Goal: Task Accomplishment & Management: Complete application form

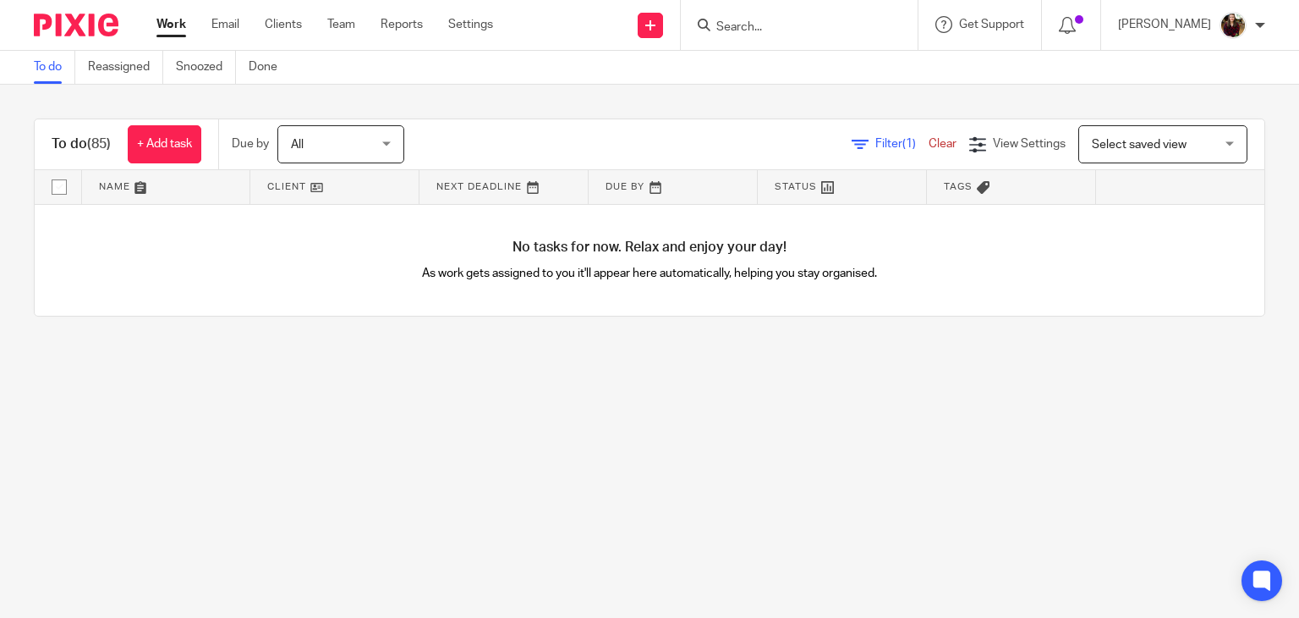
click at [816, 20] on input "Search" at bounding box center [791, 27] width 152 height 15
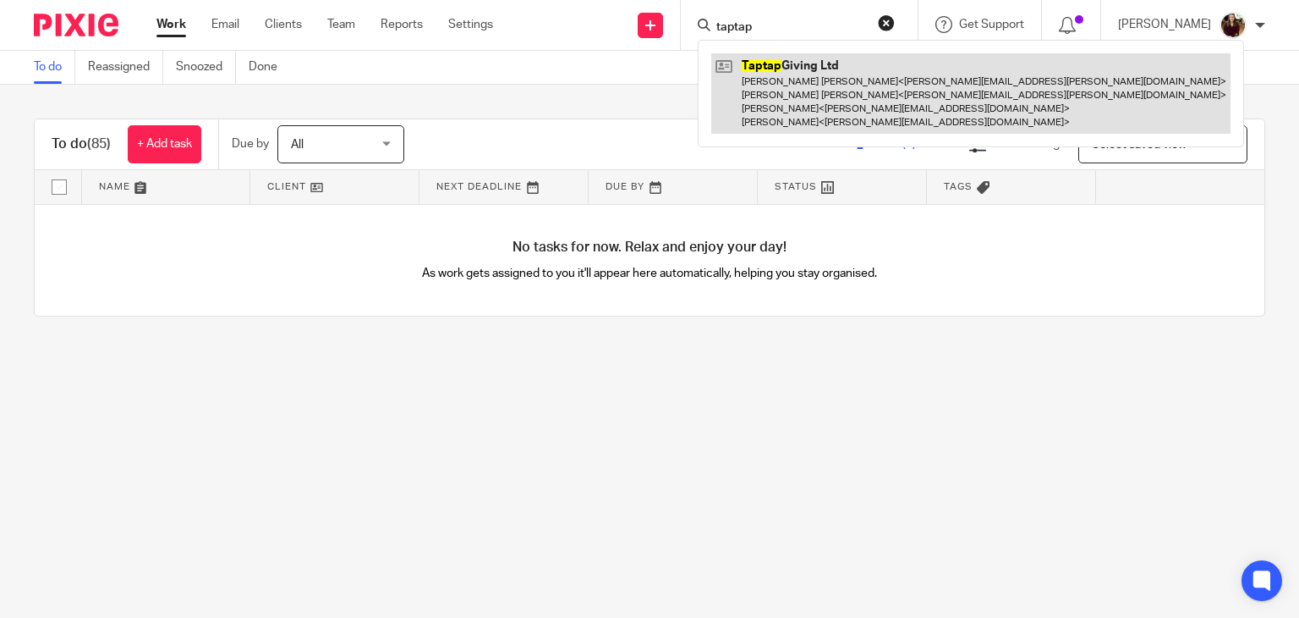
type input "taptap"
click at [836, 81] on link at bounding box center [971, 93] width 519 height 80
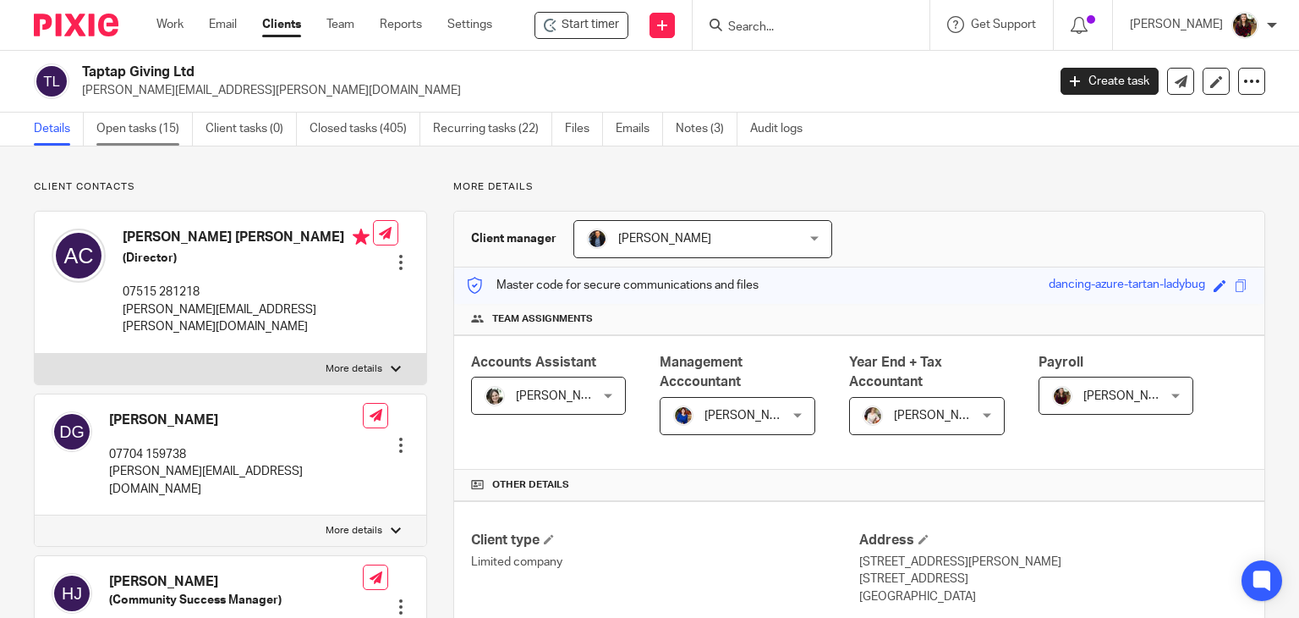
click at [142, 123] on link "Open tasks (15)" at bounding box center [144, 129] width 96 height 33
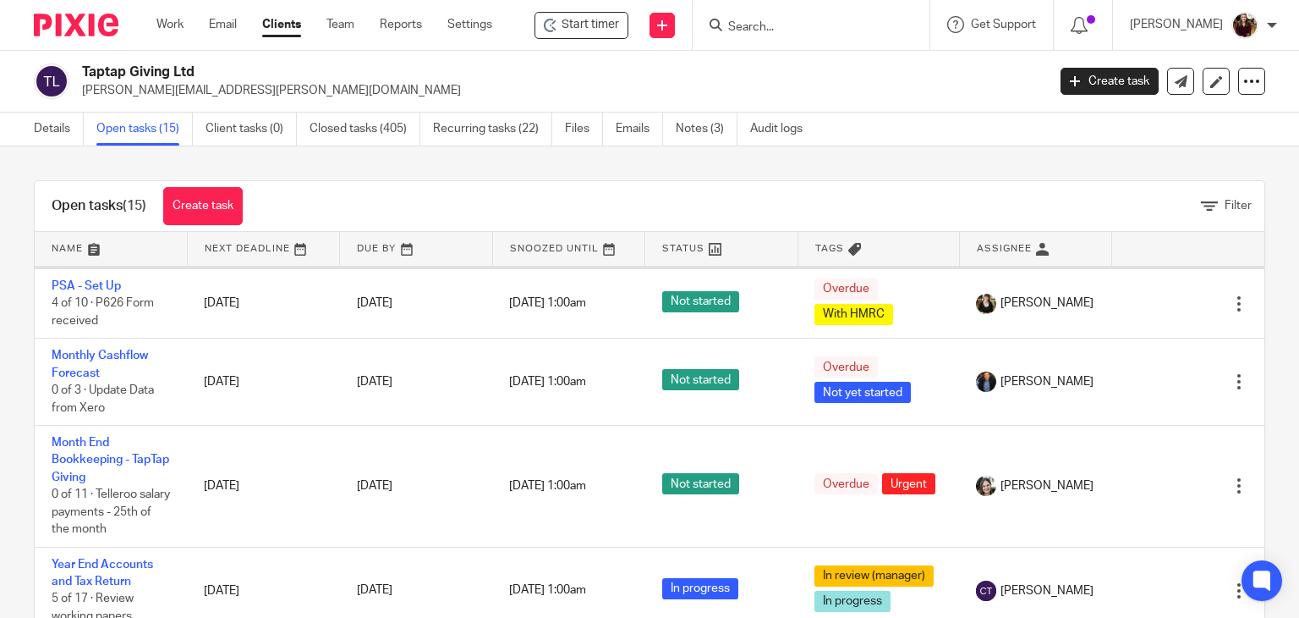
scroll to position [738, 0]
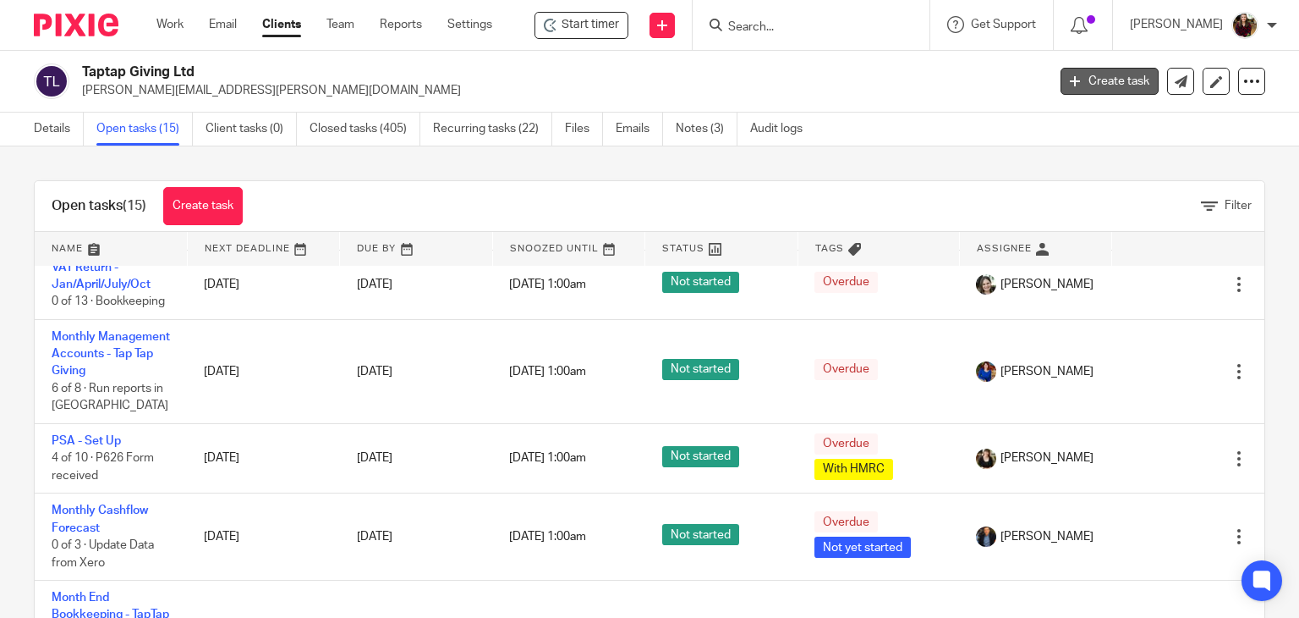
click at [1097, 79] on link "Create task" at bounding box center [1110, 81] width 98 height 27
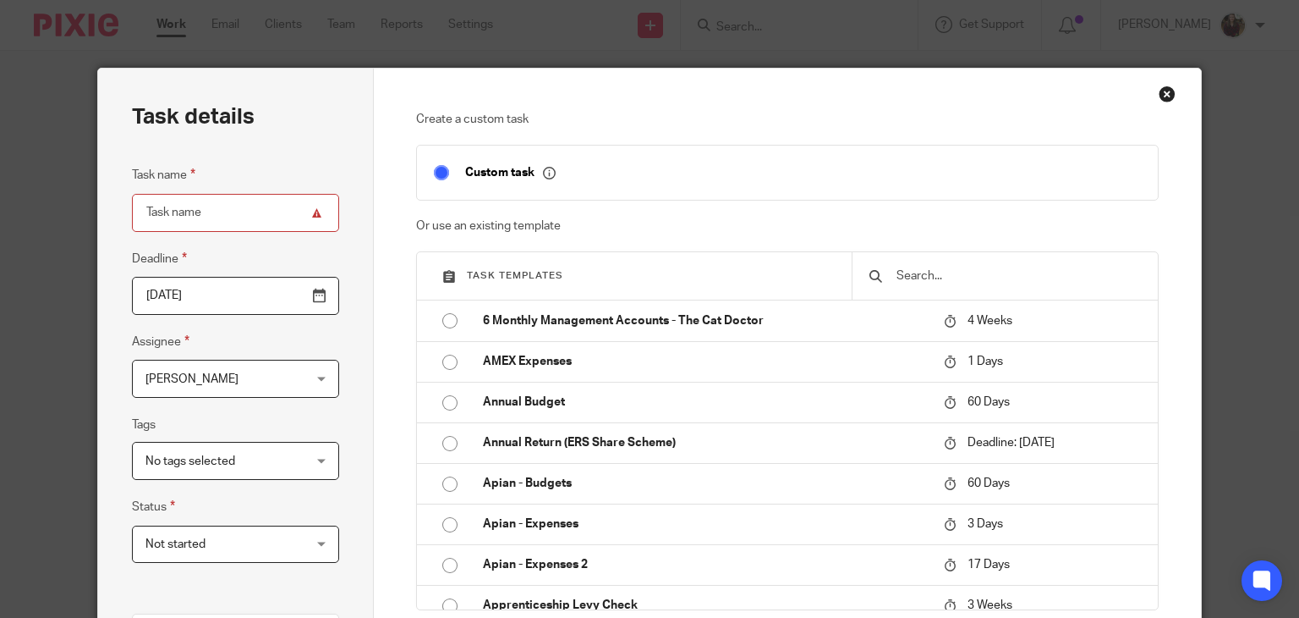
click at [951, 277] on input "text" at bounding box center [1018, 275] width 246 height 19
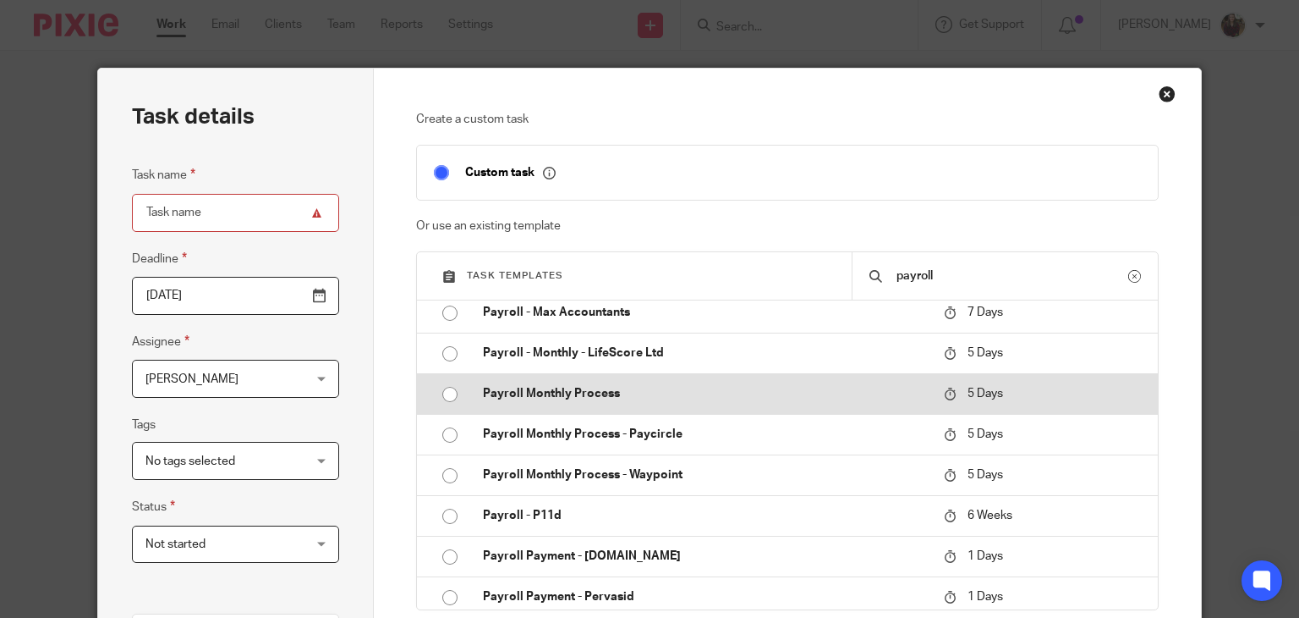
scroll to position [677, 0]
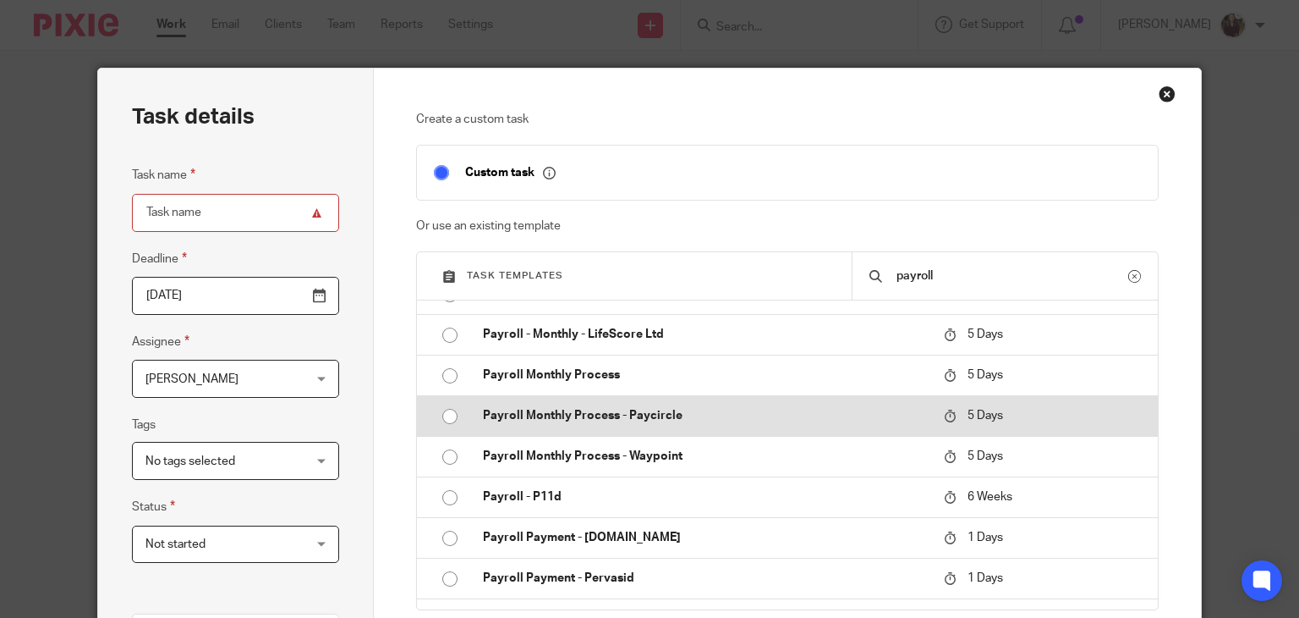
type input "payroll"
click at [701, 408] on p "Payroll Monthly Process - Paycircle" at bounding box center [705, 415] width 444 height 17
type input "2025-08-23"
type input "Payroll Monthly Process - Paycircle"
checkbox input "false"
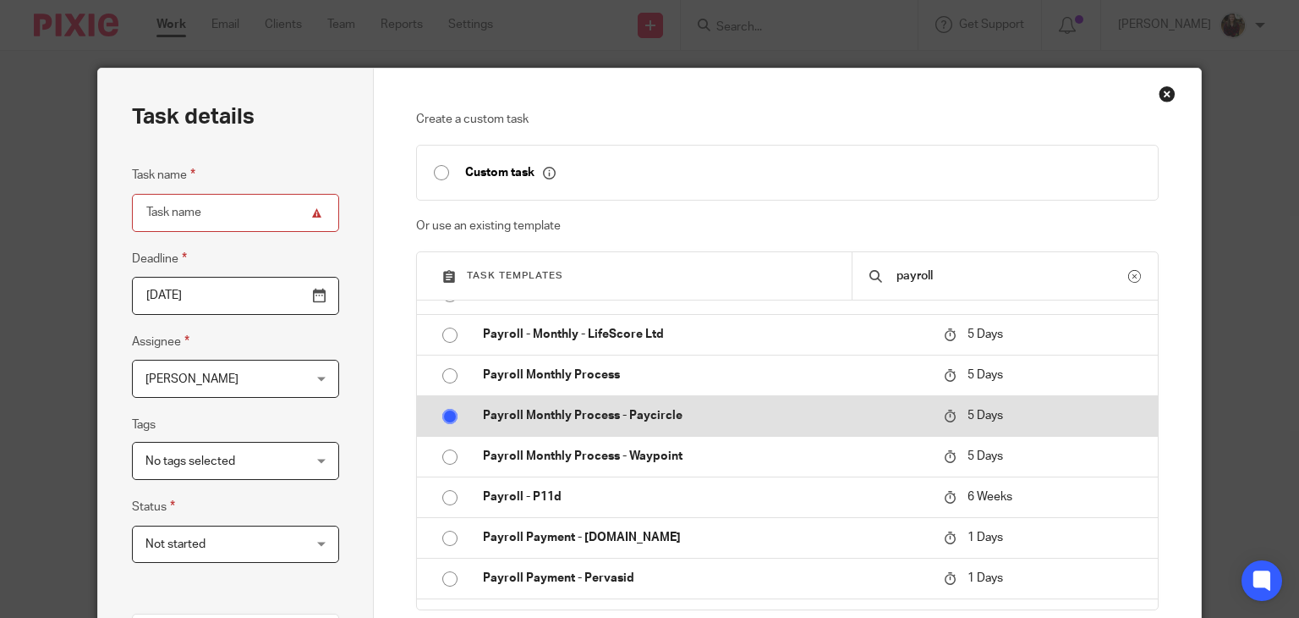
radio input "true"
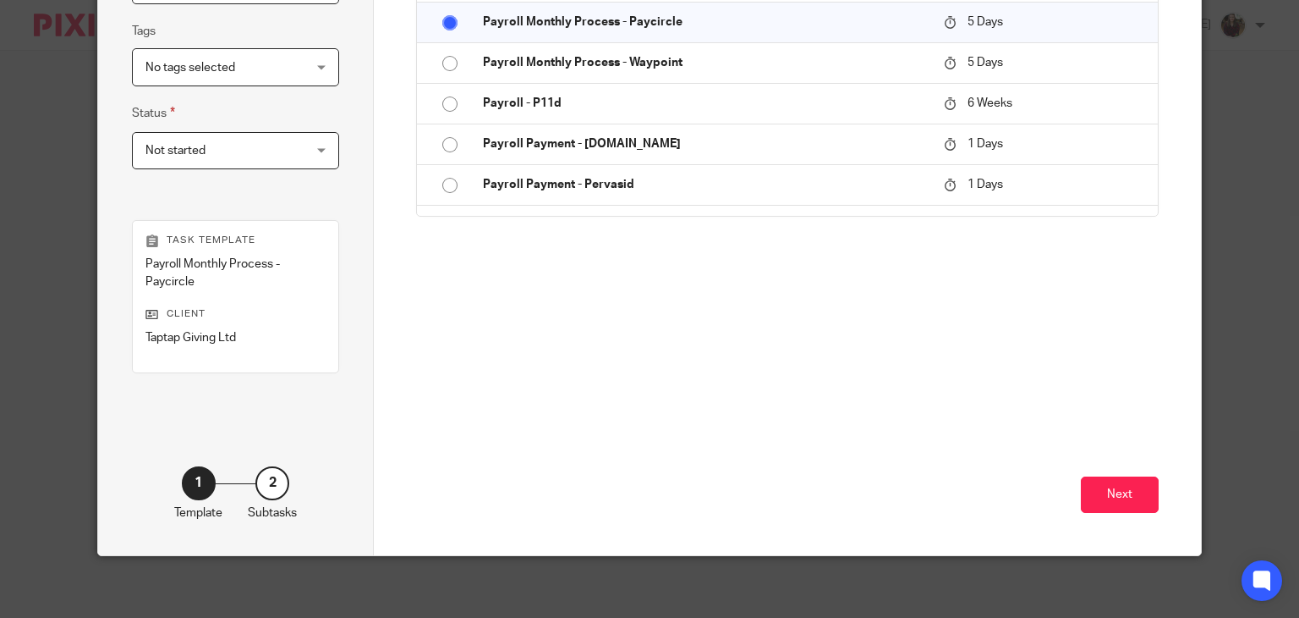
scroll to position [398, 0]
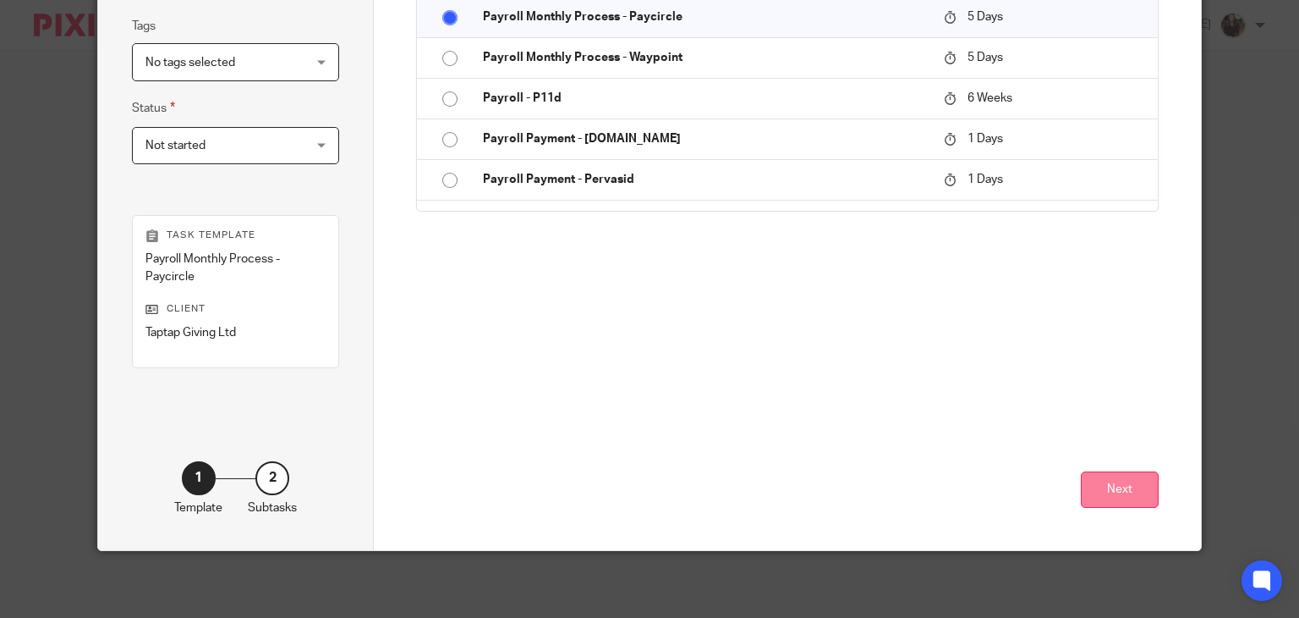
click at [1118, 502] on button "Next" at bounding box center [1120, 489] width 78 height 36
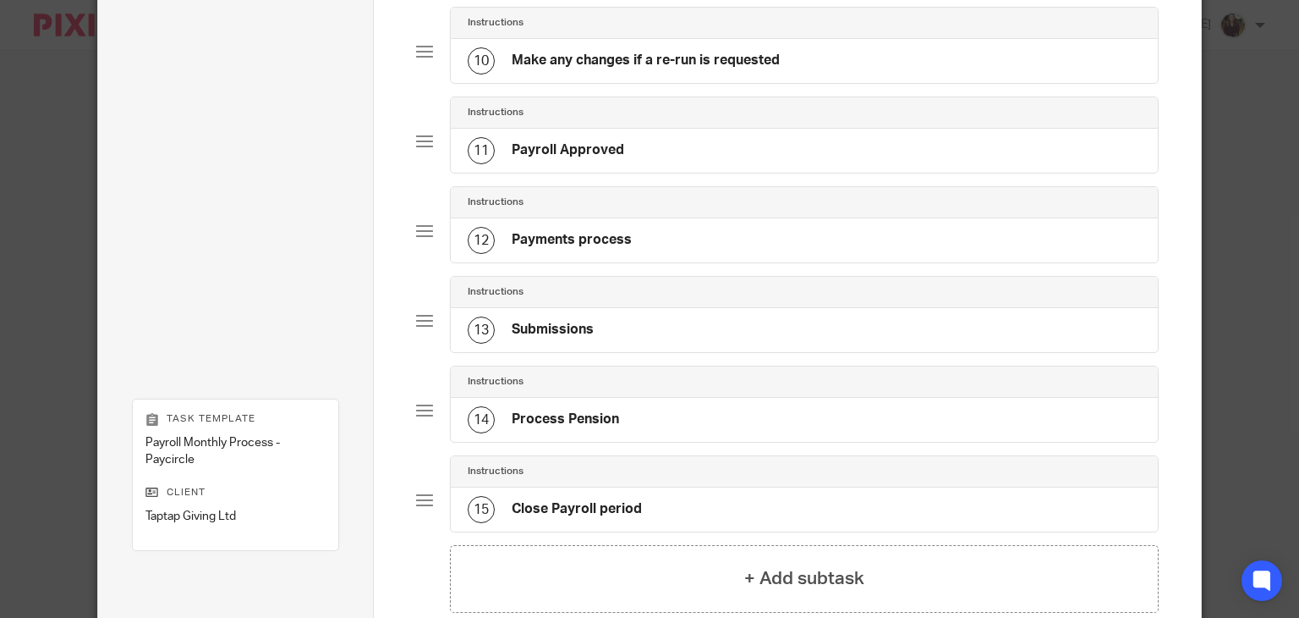
scroll to position [1132, 0]
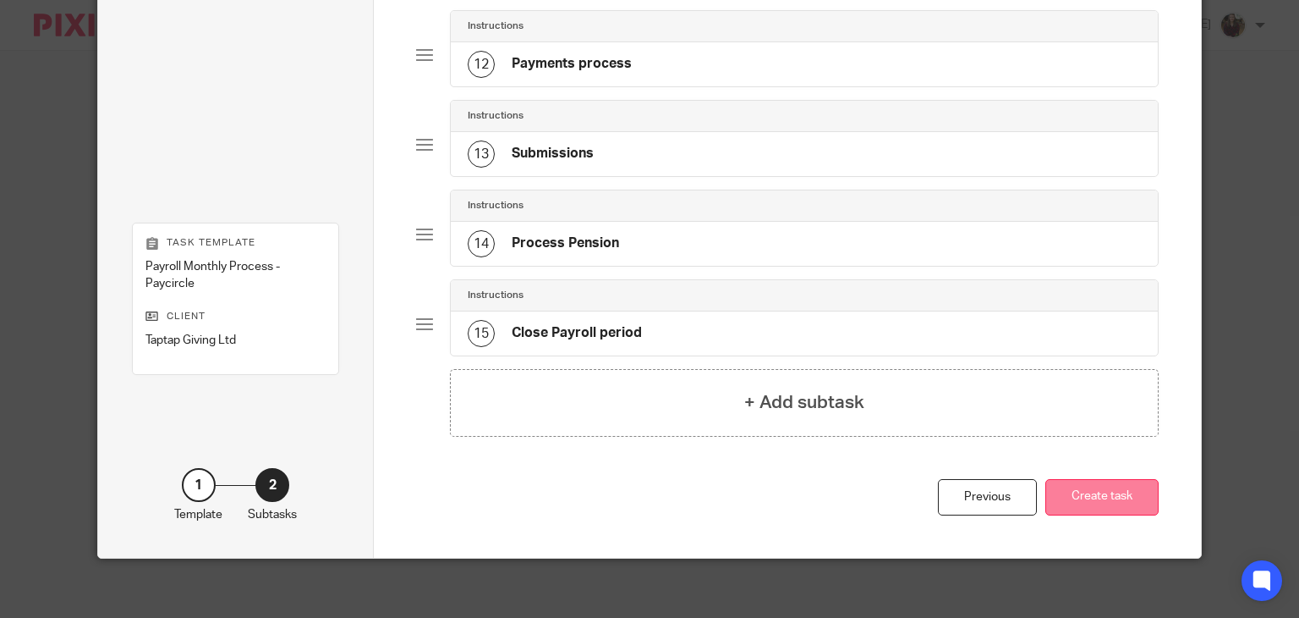
click at [1113, 501] on button "Create task" at bounding box center [1102, 497] width 113 height 36
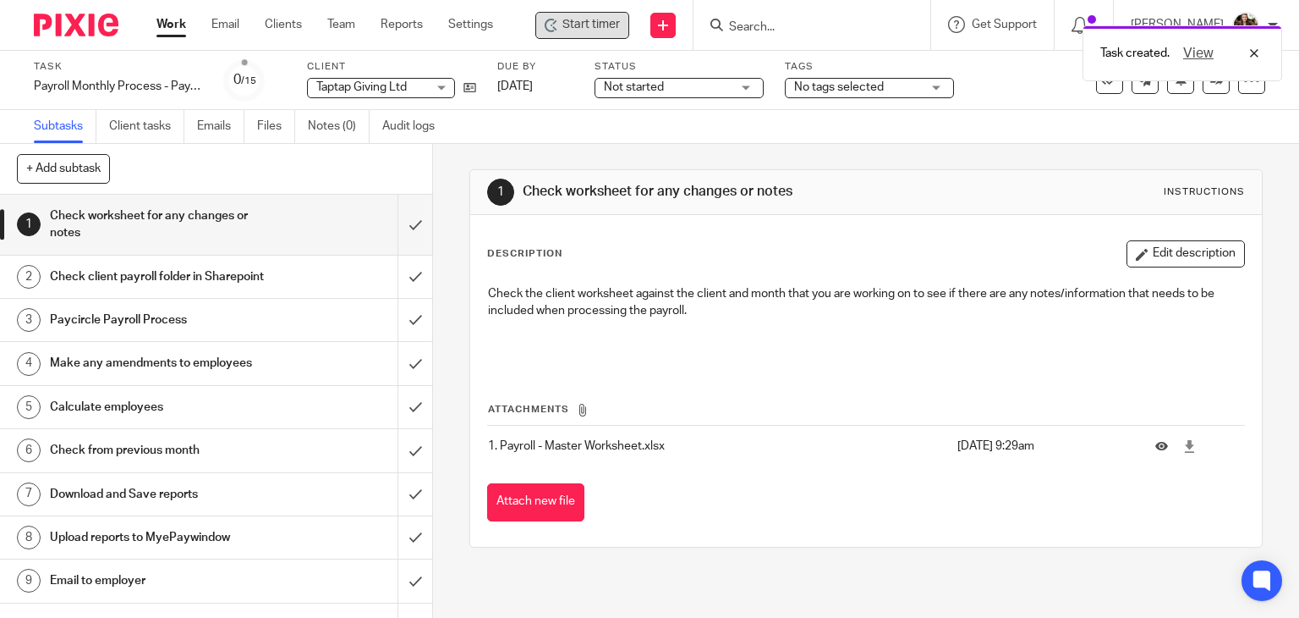
click at [618, 28] on span "Start timer" at bounding box center [592, 25] width 58 height 18
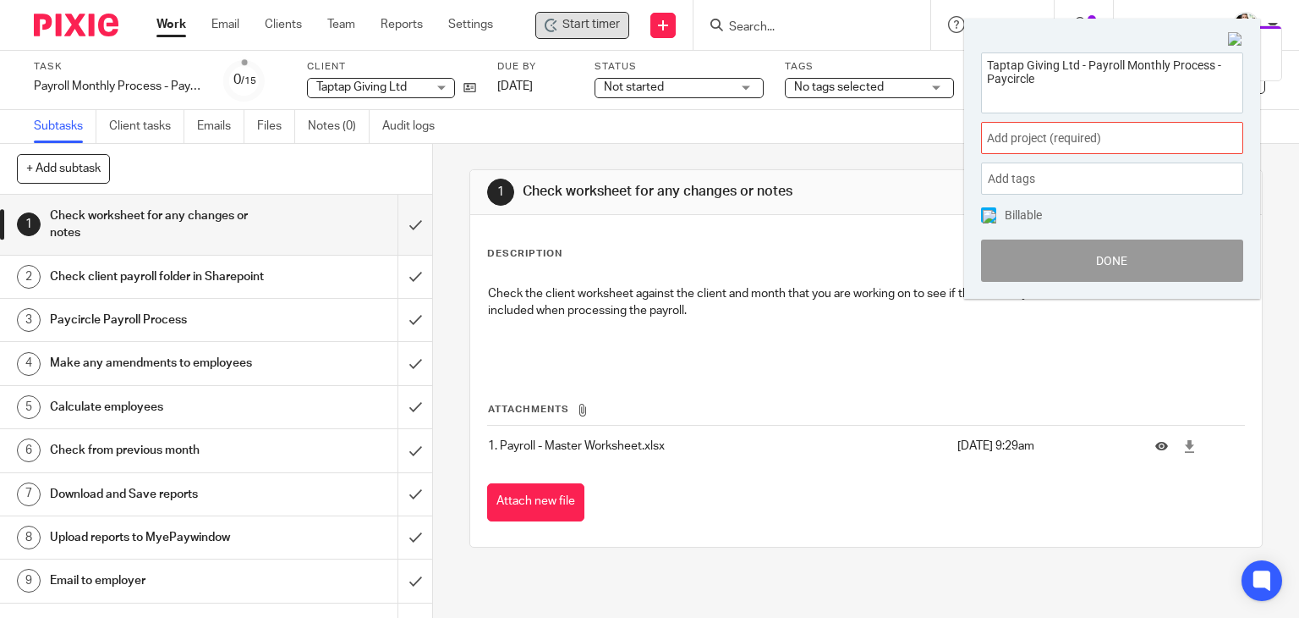
click at [1157, 129] on span "Add project (required) :" at bounding box center [1093, 138] width 213 height 18
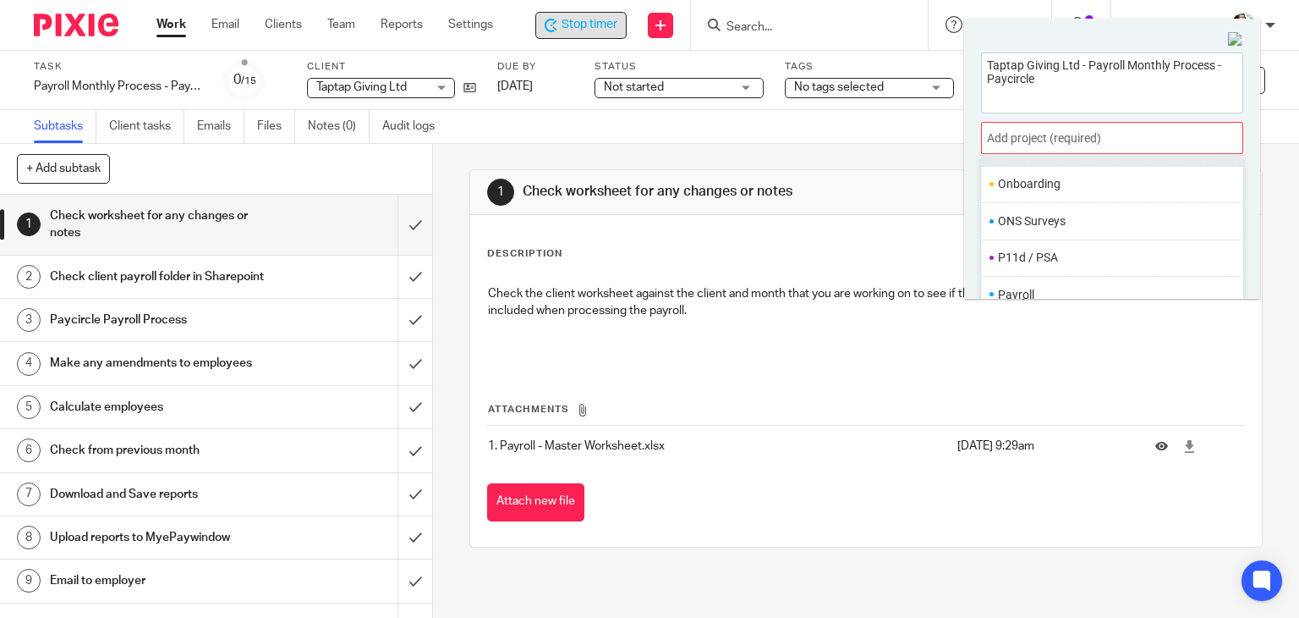
scroll to position [633, 0]
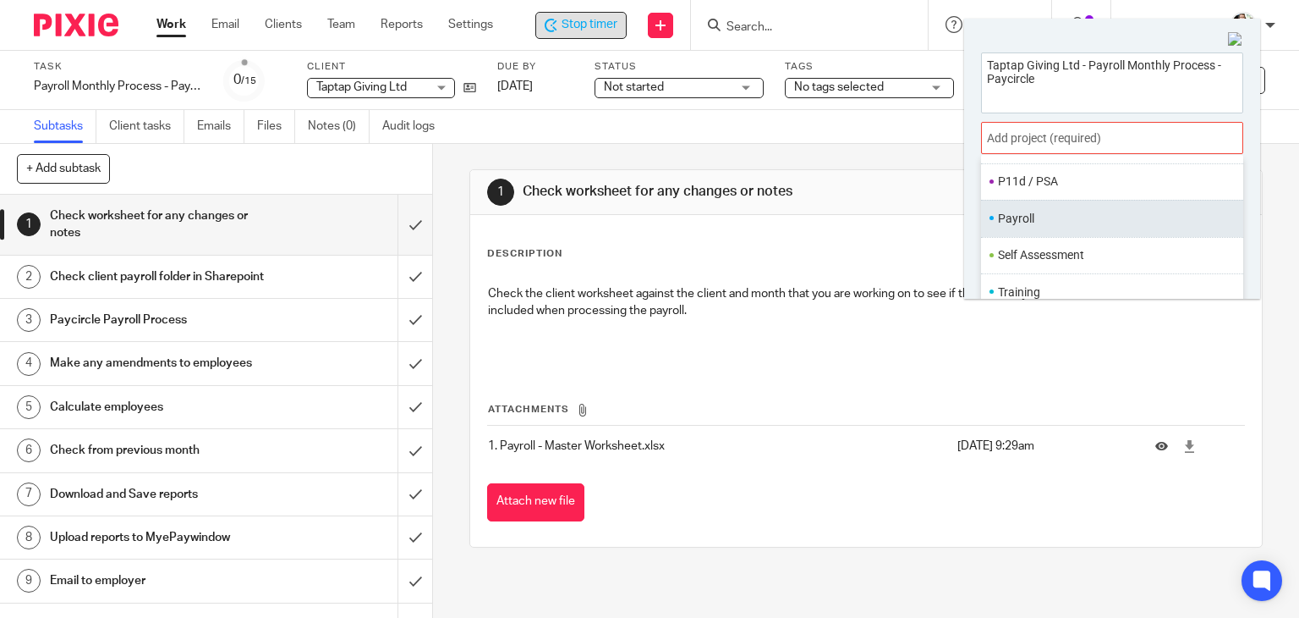
click at [1063, 218] on li "Payroll" at bounding box center [1108, 219] width 221 height 18
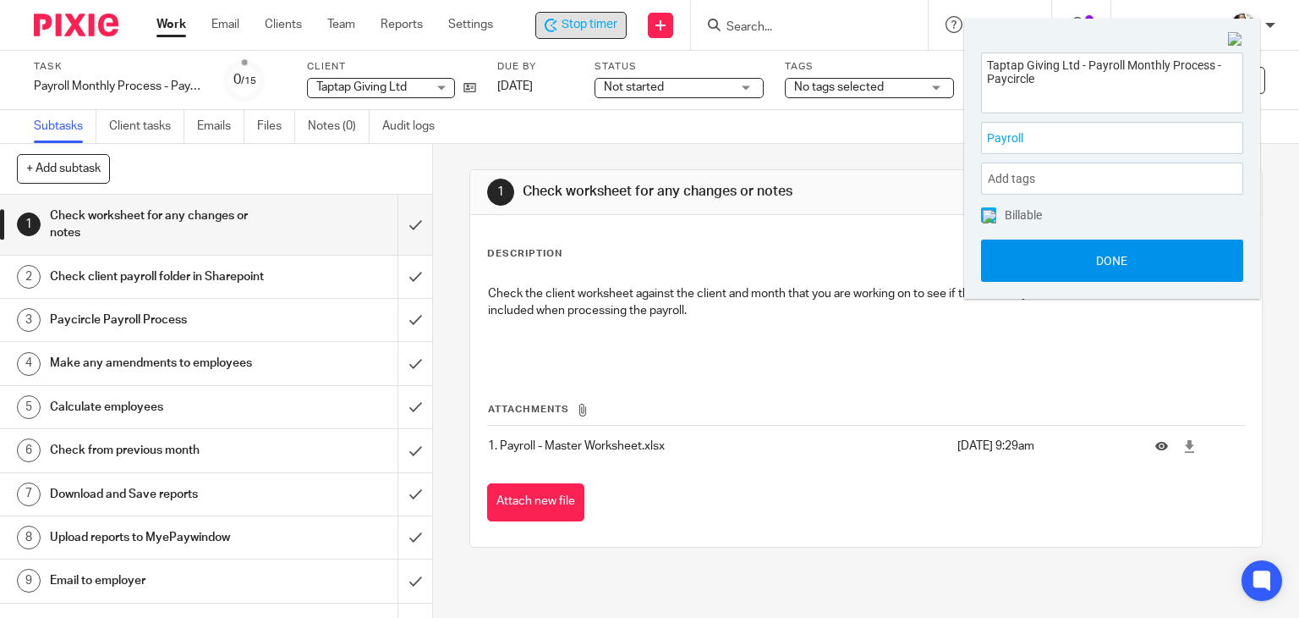
click at [1100, 253] on button "Done" at bounding box center [1112, 260] width 262 height 42
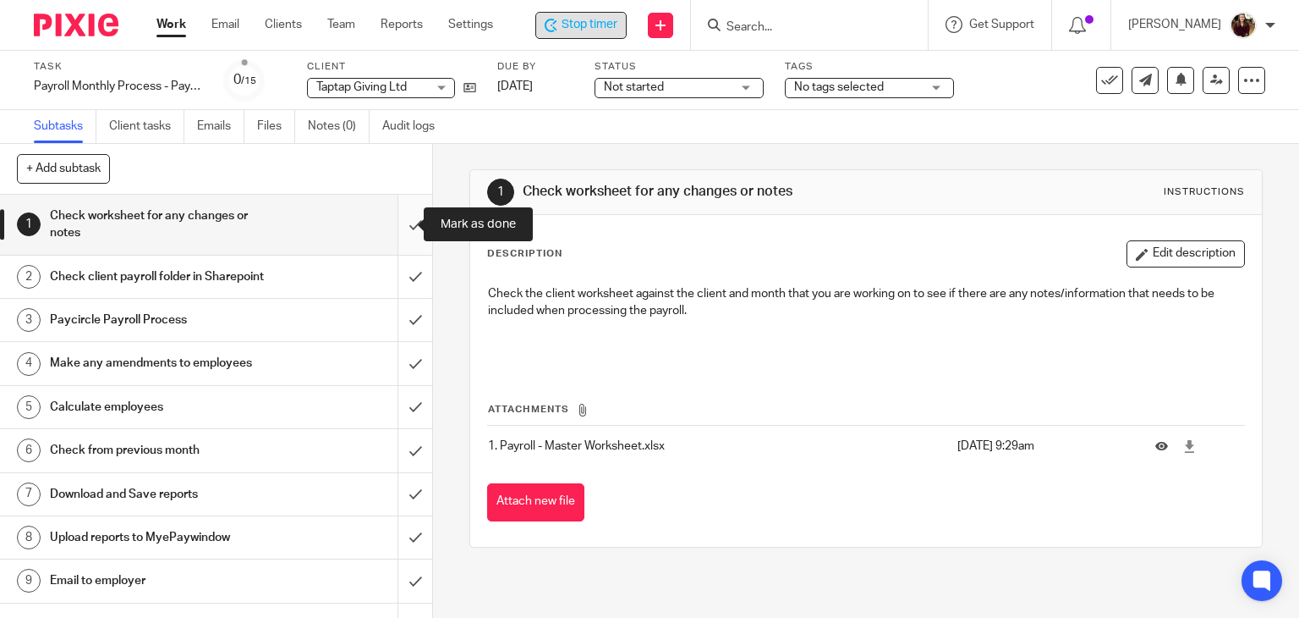
click at [404, 212] on input "submit" at bounding box center [216, 225] width 432 height 60
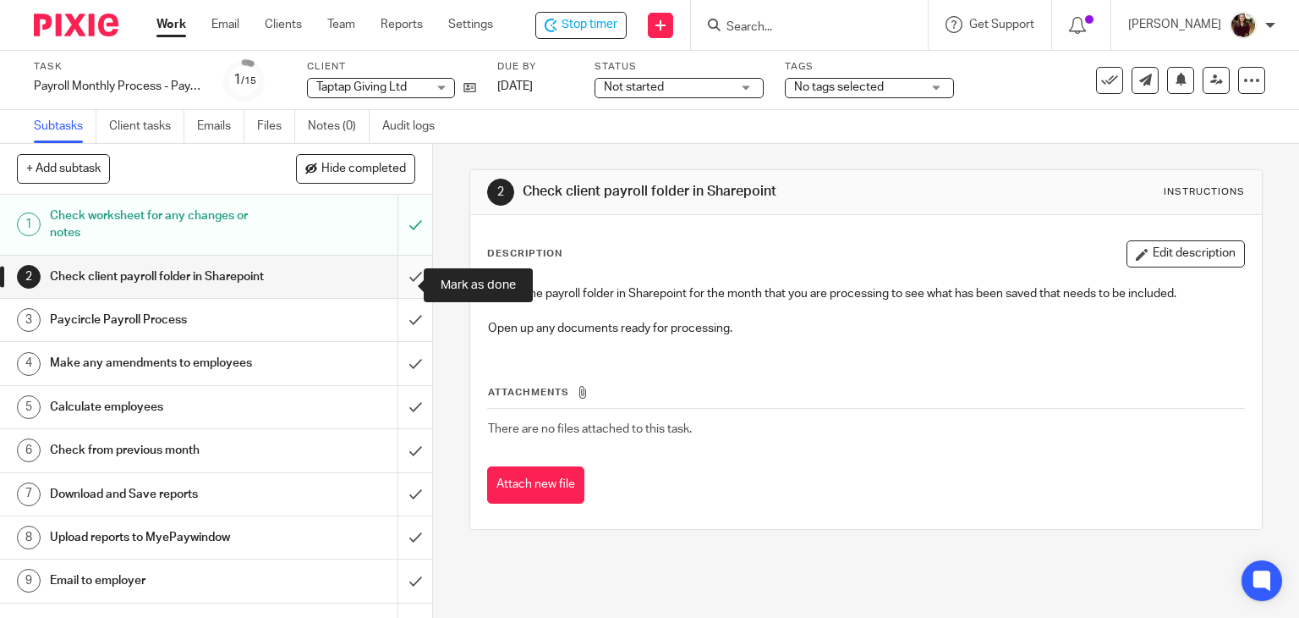
click at [402, 286] on input "submit" at bounding box center [216, 276] width 432 height 42
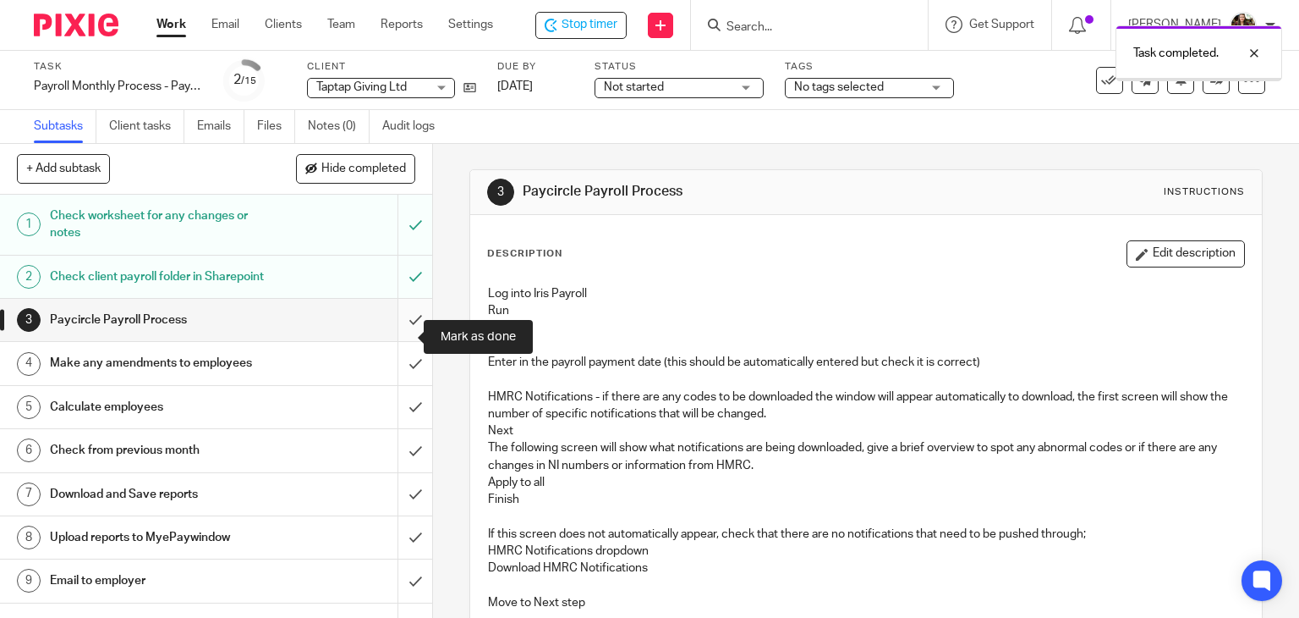
click at [403, 339] on input "submit" at bounding box center [216, 320] width 432 height 42
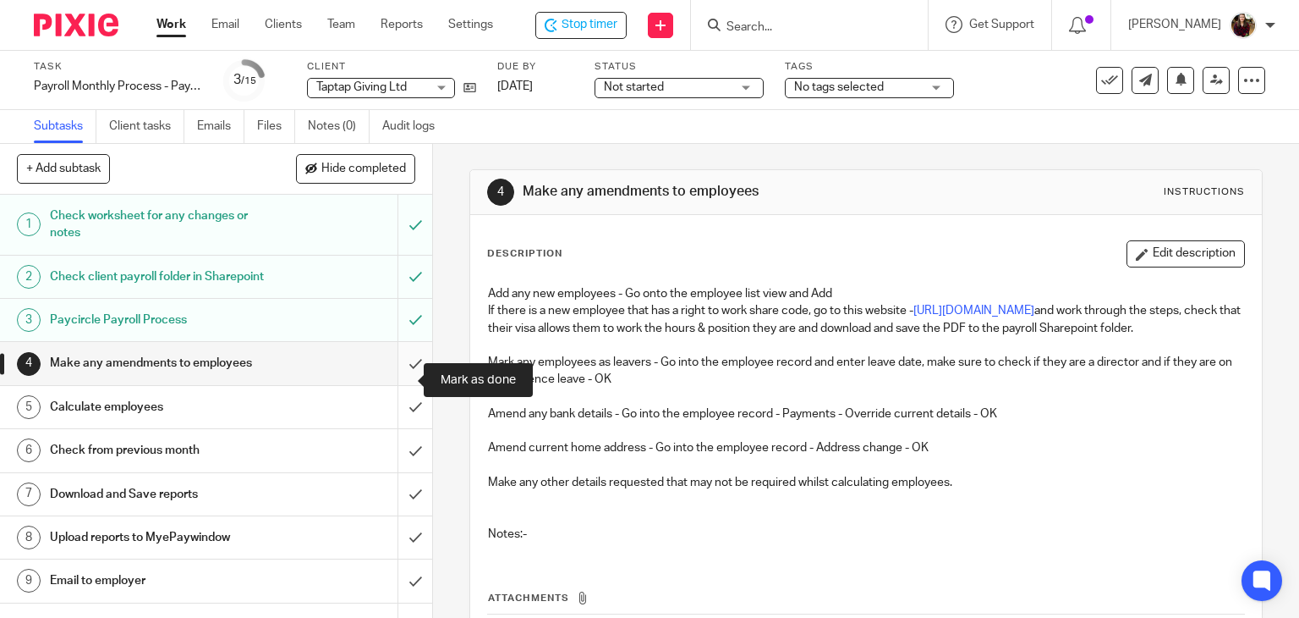
click at [405, 384] on input "submit" at bounding box center [216, 363] width 432 height 42
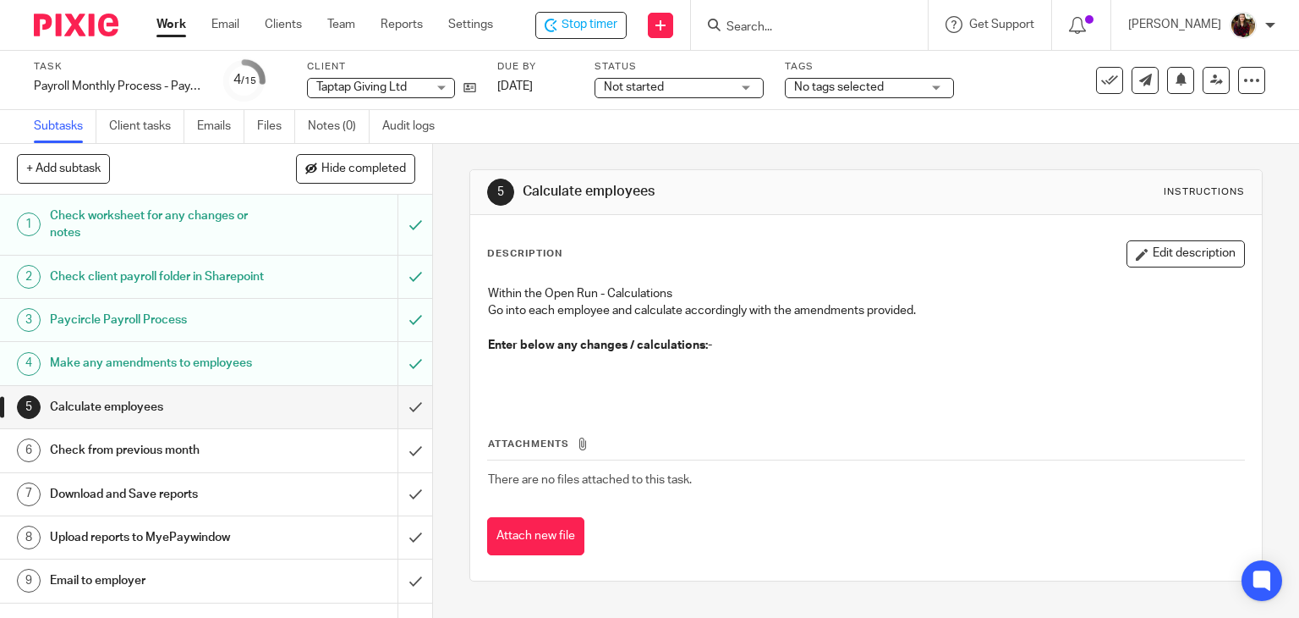
drag, startPoint x: 1120, startPoint y: 252, endPoint x: 935, endPoint y: 293, distance: 189.7
click at [1136, 252] on icon "button" at bounding box center [1142, 254] width 13 height 13
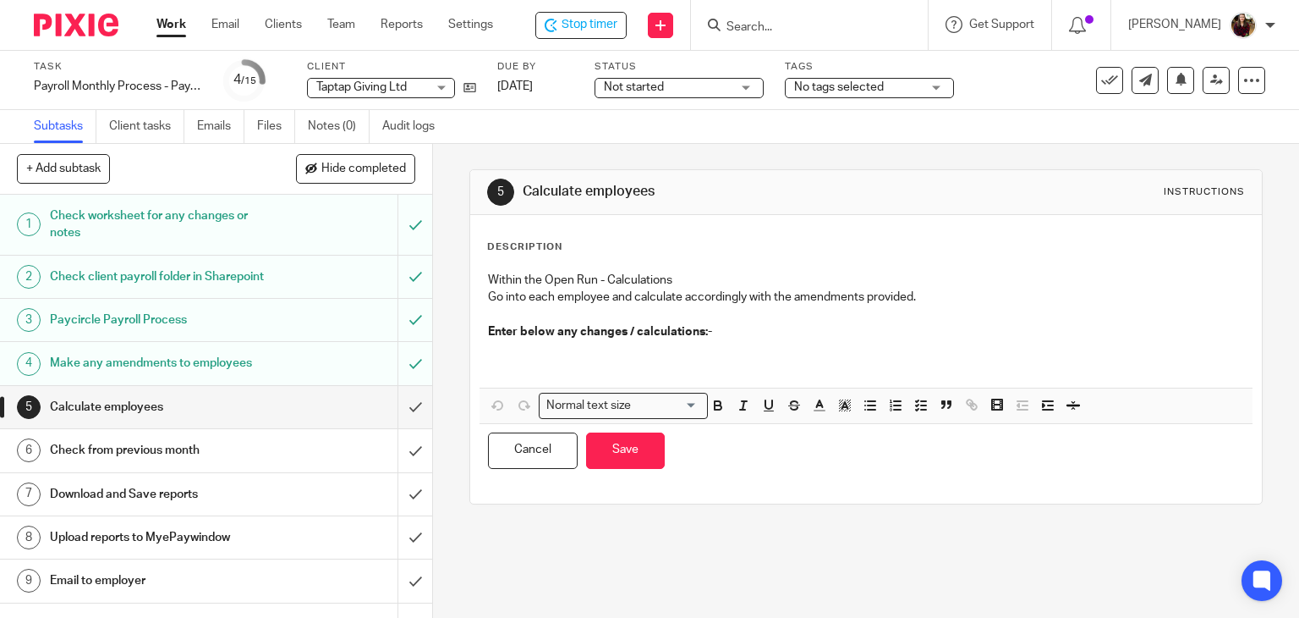
click at [560, 354] on p at bounding box center [866, 357] width 757 height 35
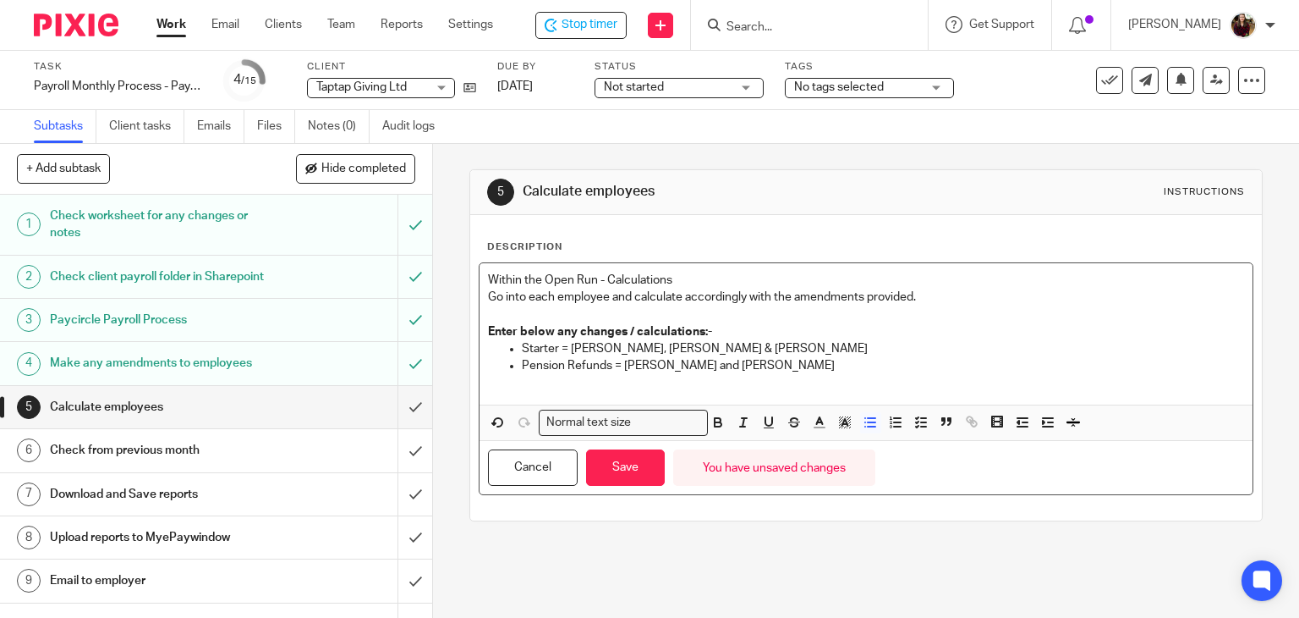
click at [759, 366] on p "Pension Refunds = Juan Jiminez and Kate Porlock" at bounding box center [883, 374] width 723 height 35
drag, startPoint x: 632, startPoint y: 466, endPoint x: 492, endPoint y: 504, distance: 145.5
click at [631, 466] on button "Save" at bounding box center [625, 467] width 79 height 36
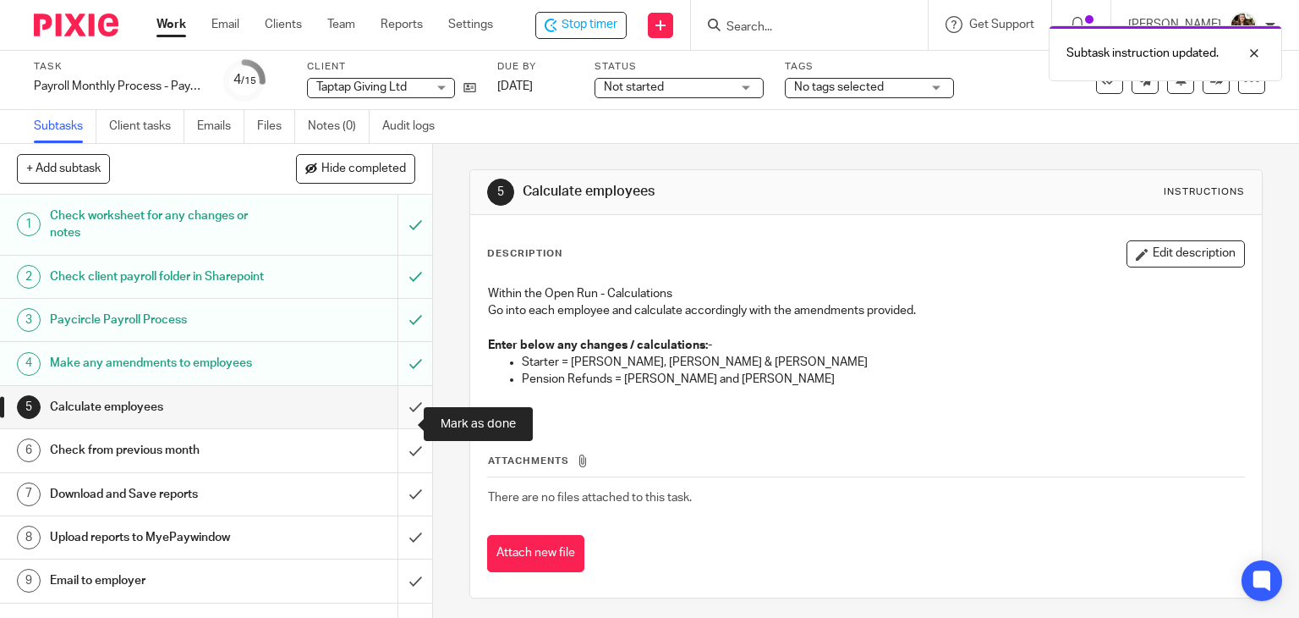
click at [394, 428] on input "submit" at bounding box center [216, 407] width 432 height 42
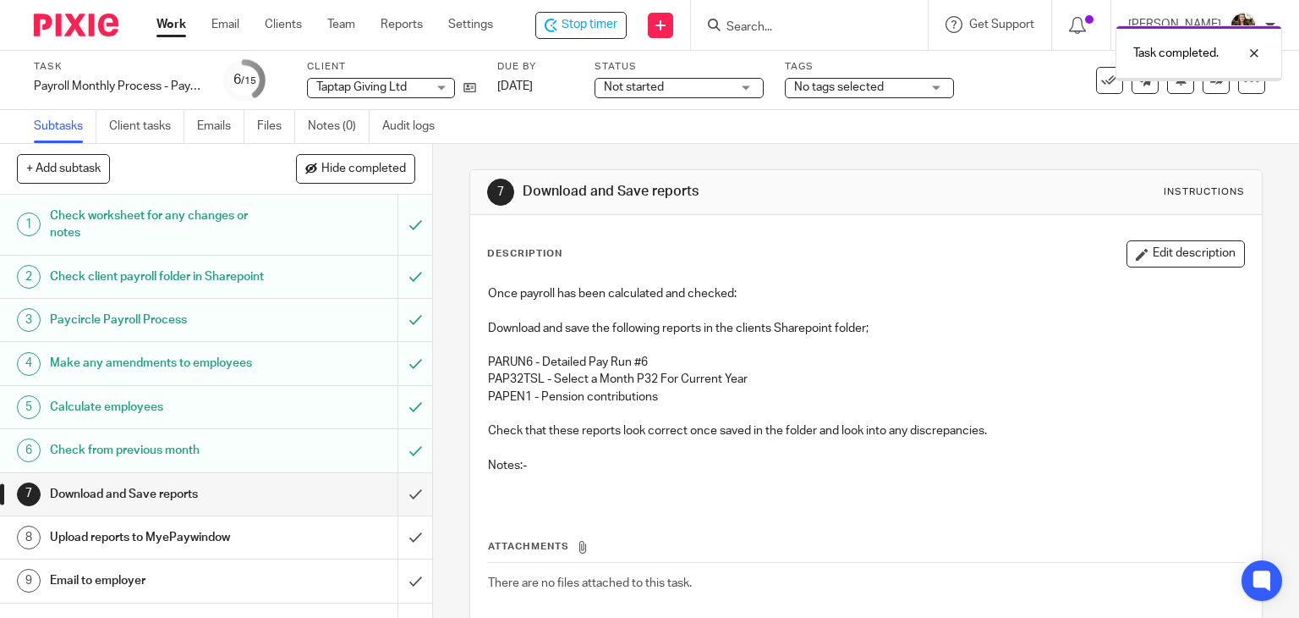
drag, startPoint x: 0, startPoint y: 0, endPoint x: 514, endPoint y: 437, distance: 674.6
click at [1179, 251] on button "Edit description" at bounding box center [1186, 253] width 118 height 27
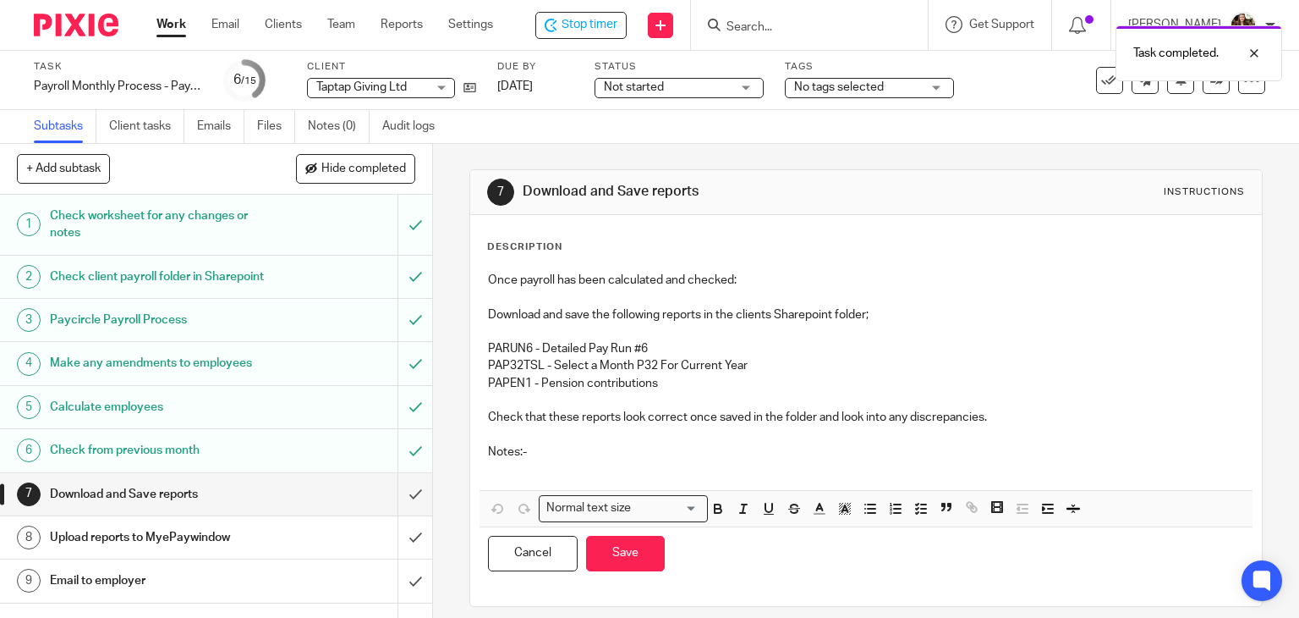
click at [507, 465] on p at bounding box center [866, 468] width 757 height 17
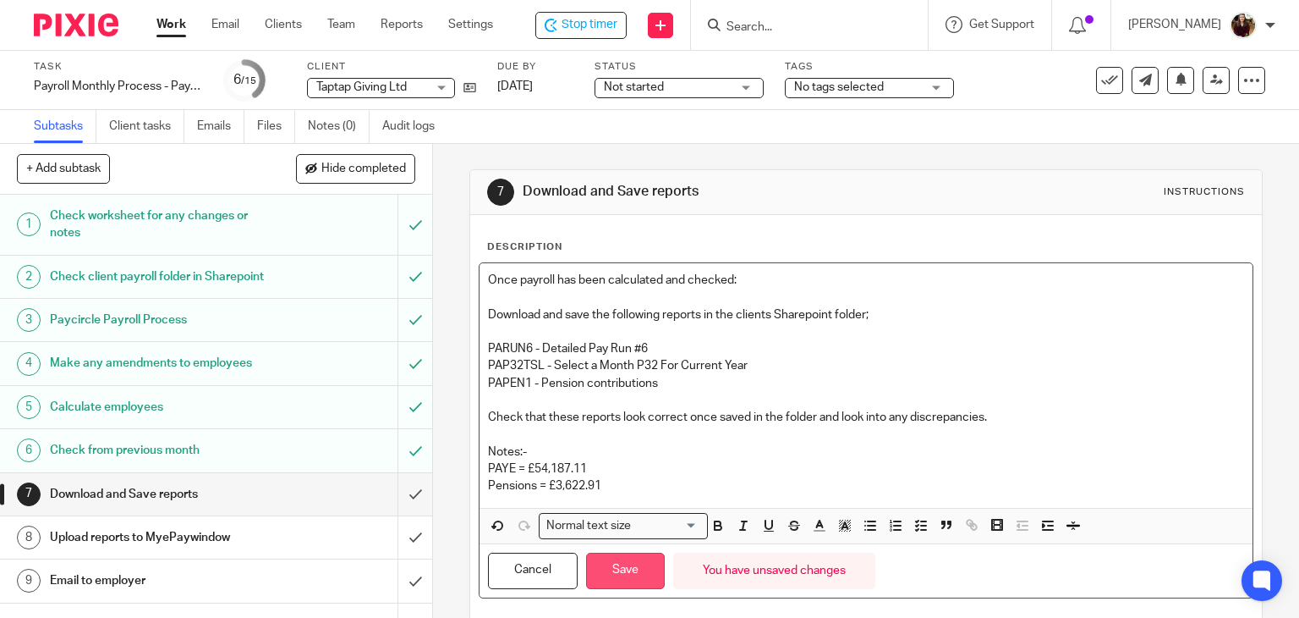
click at [616, 552] on button "Save" at bounding box center [625, 570] width 79 height 36
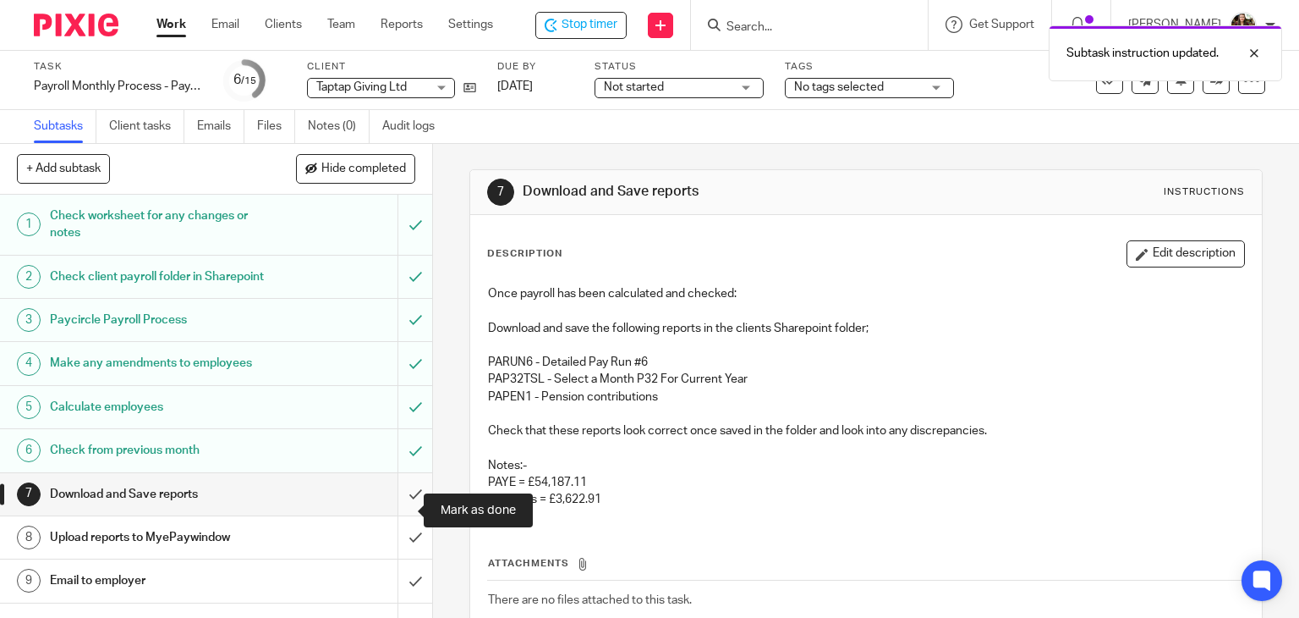
click at [394, 514] on input "submit" at bounding box center [216, 494] width 432 height 42
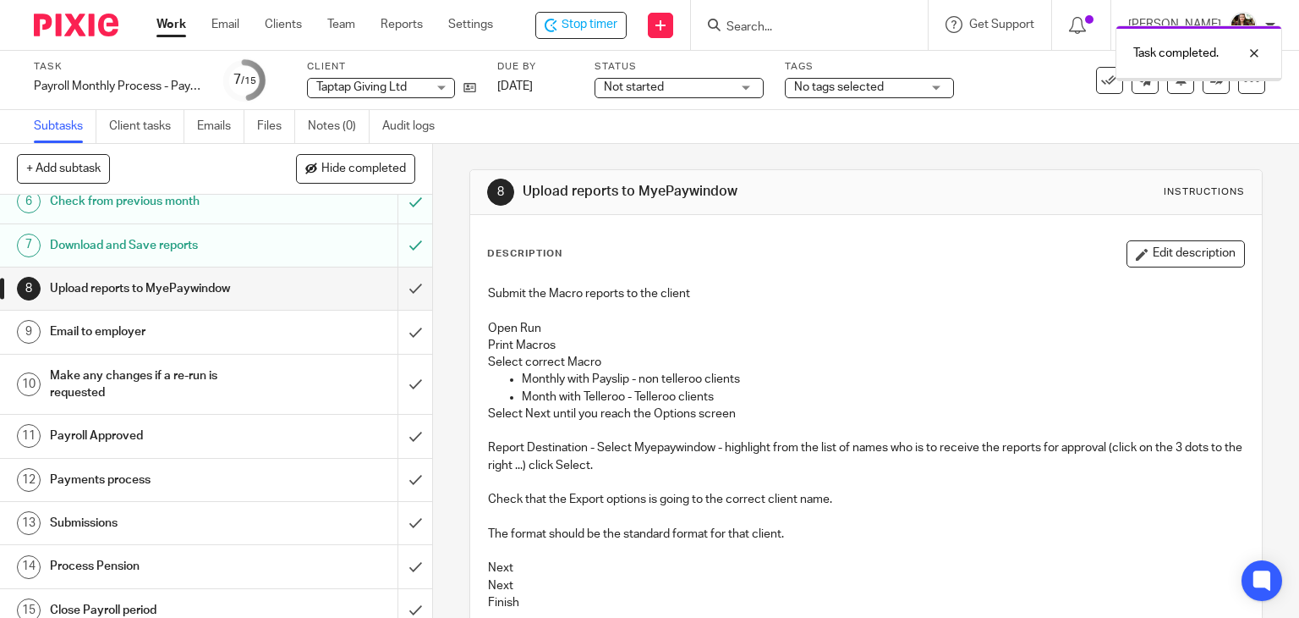
scroll to position [254, 0]
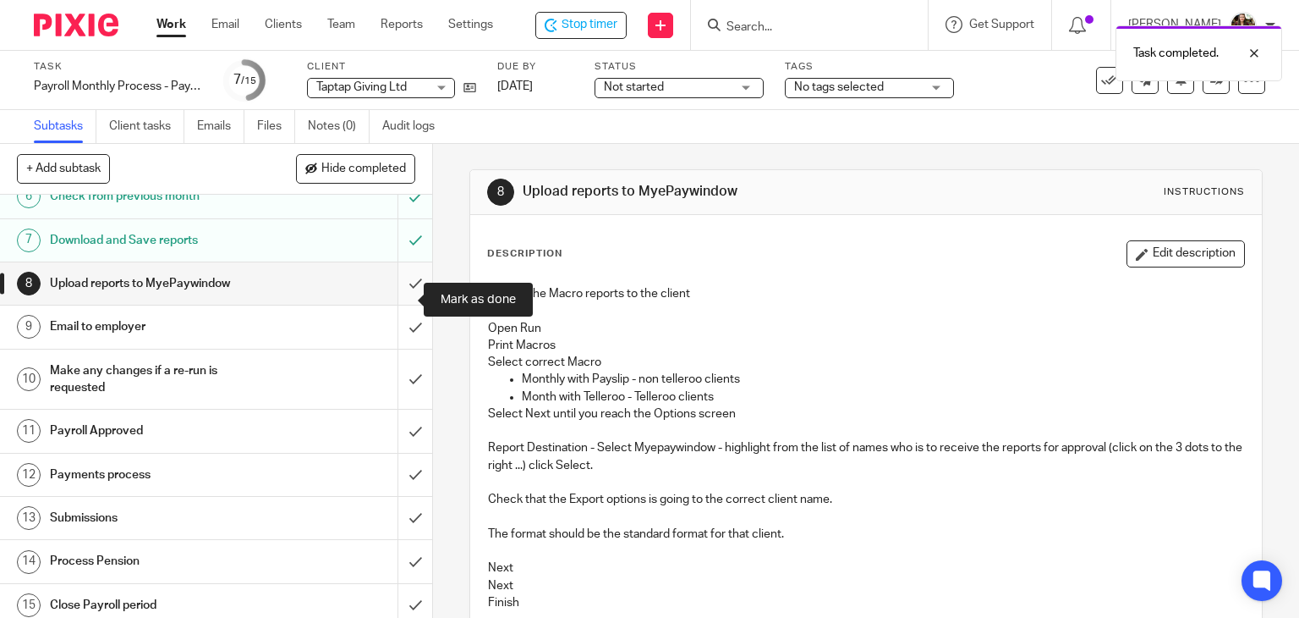
click at [390, 294] on input "submit" at bounding box center [216, 283] width 432 height 42
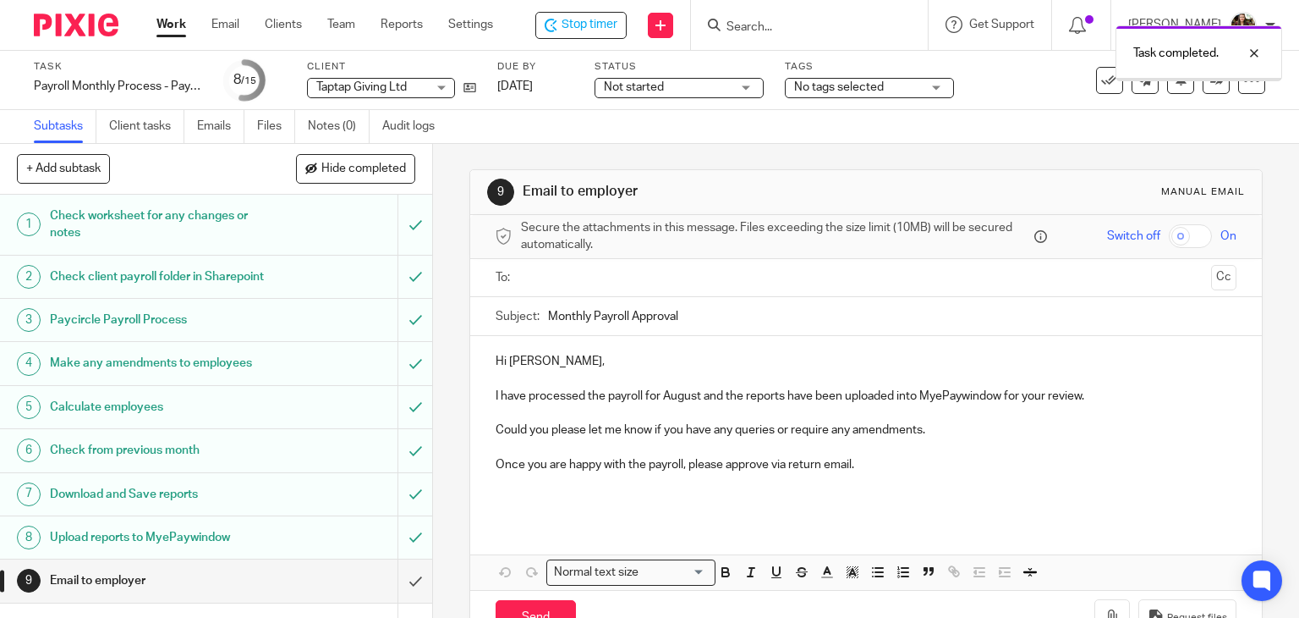
scroll to position [277, 0]
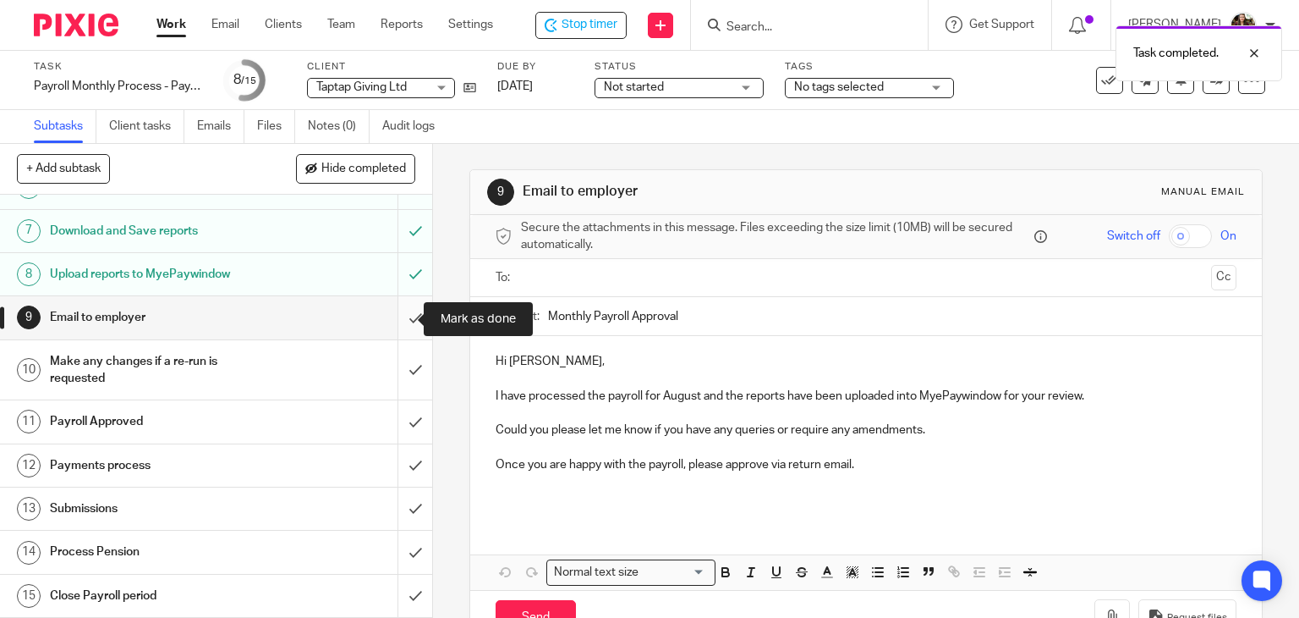
click at [392, 317] on input "submit" at bounding box center [216, 317] width 432 height 42
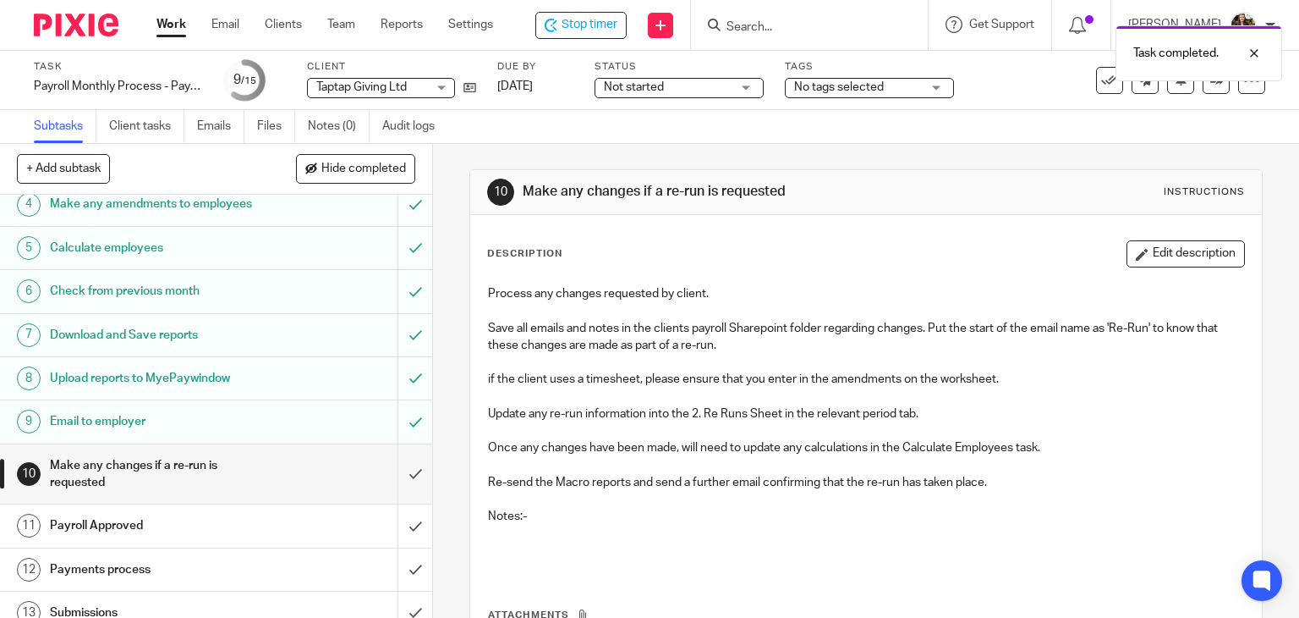
scroll to position [277, 0]
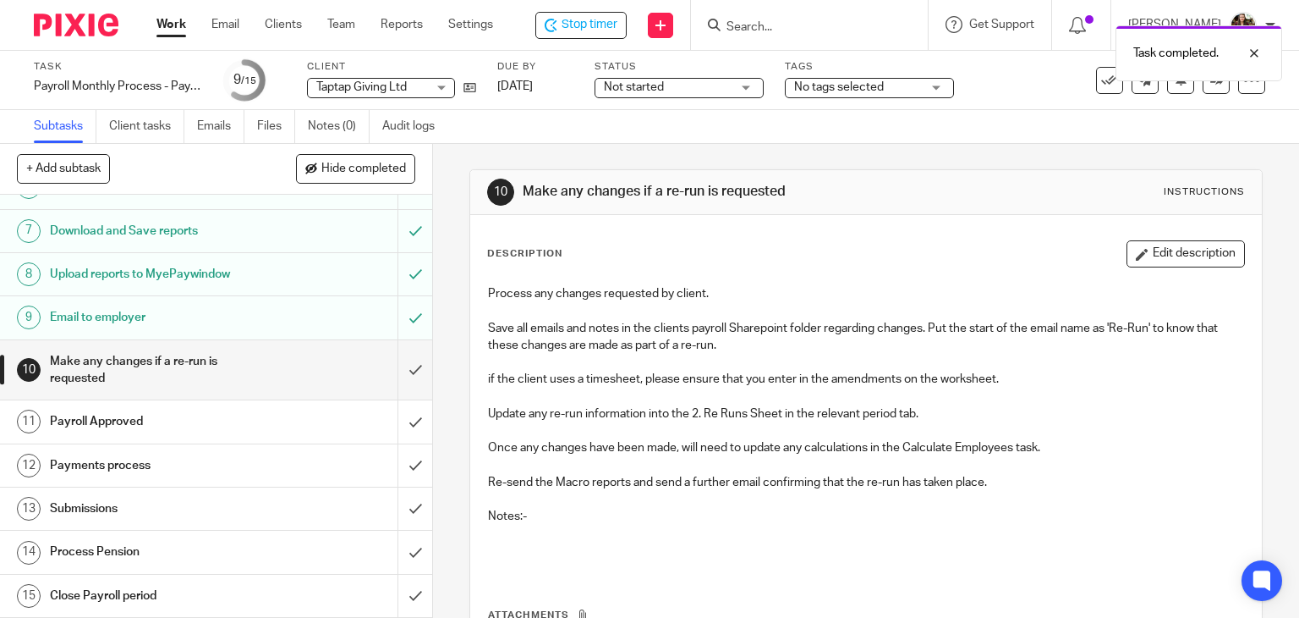
click at [914, 85] on span "No tags selected" at bounding box center [857, 88] width 127 height 18
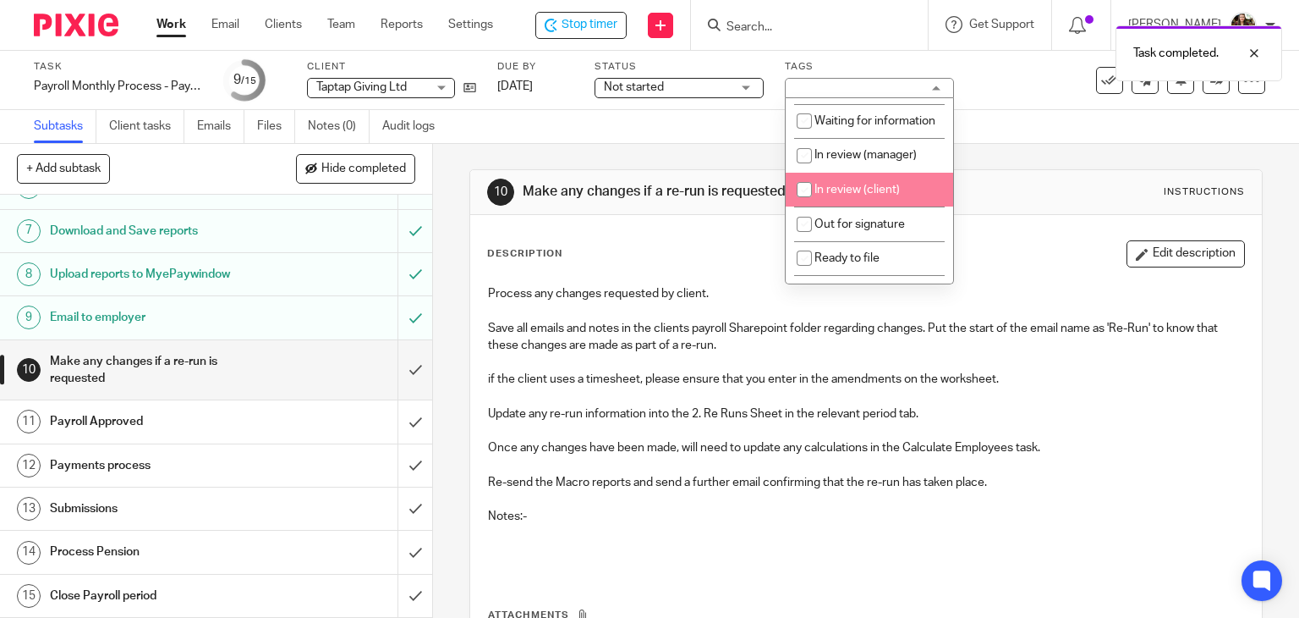
scroll to position [169, 0]
click at [860, 192] on span "In review (client)" at bounding box center [857, 186] width 85 height 12
checkbox input "true"
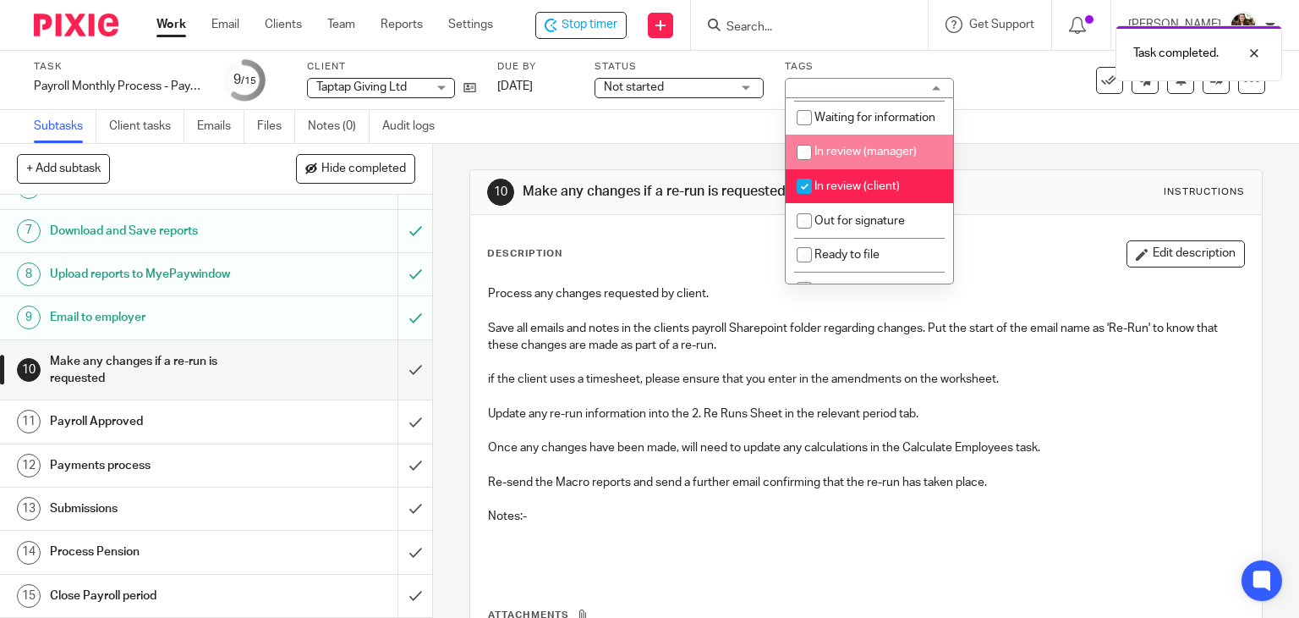
click at [975, 124] on div "Subtasks Client tasks Emails Files Notes (0) Audit logs" at bounding box center [649, 127] width 1299 height 34
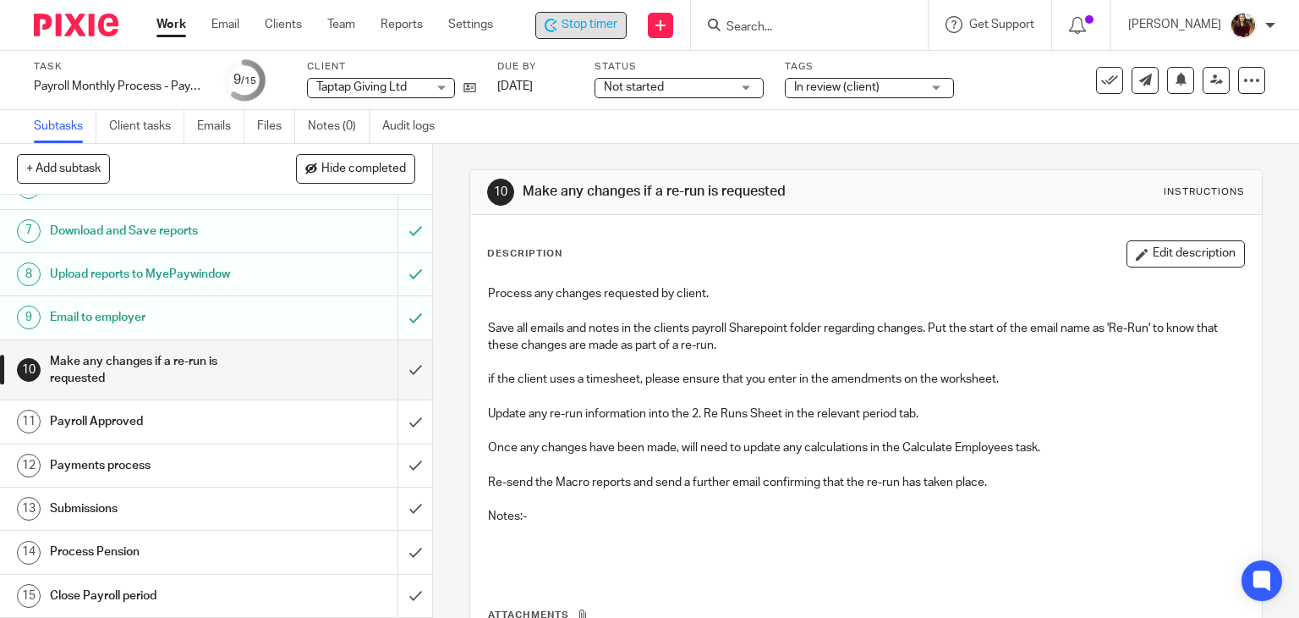
click at [616, 27] on span "Stop timer" at bounding box center [590, 25] width 56 height 18
click at [777, 21] on input "Search" at bounding box center [804, 27] width 152 height 15
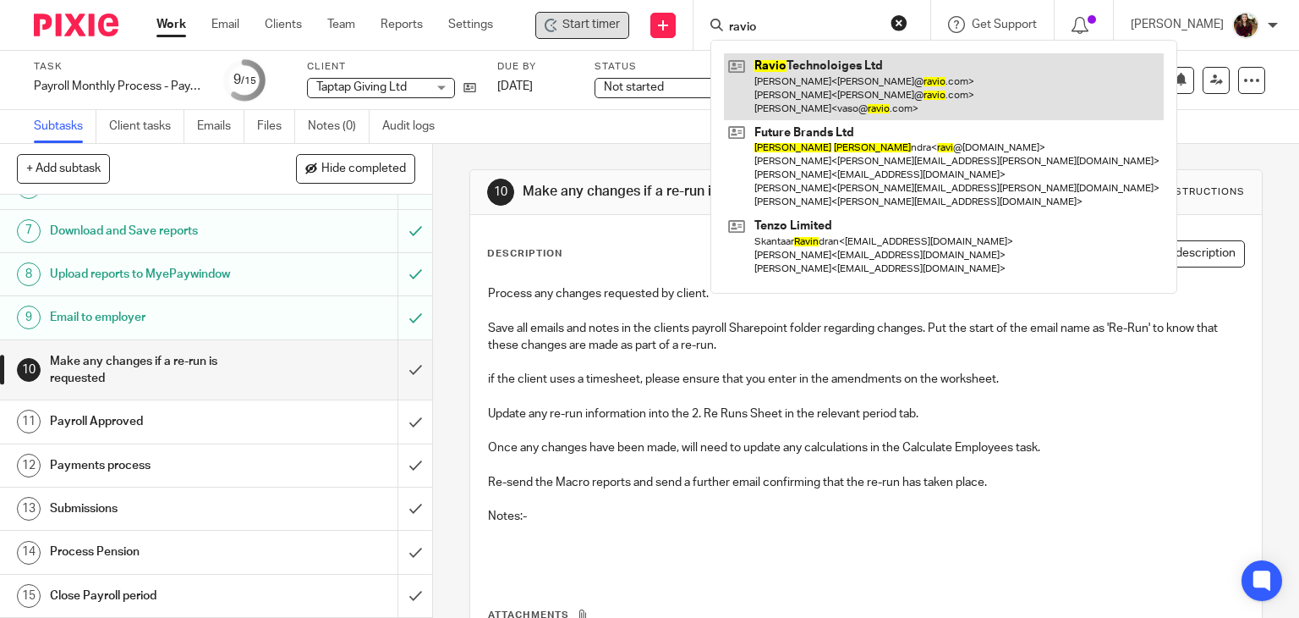
type input "ravio"
click at [792, 91] on link at bounding box center [944, 86] width 440 height 67
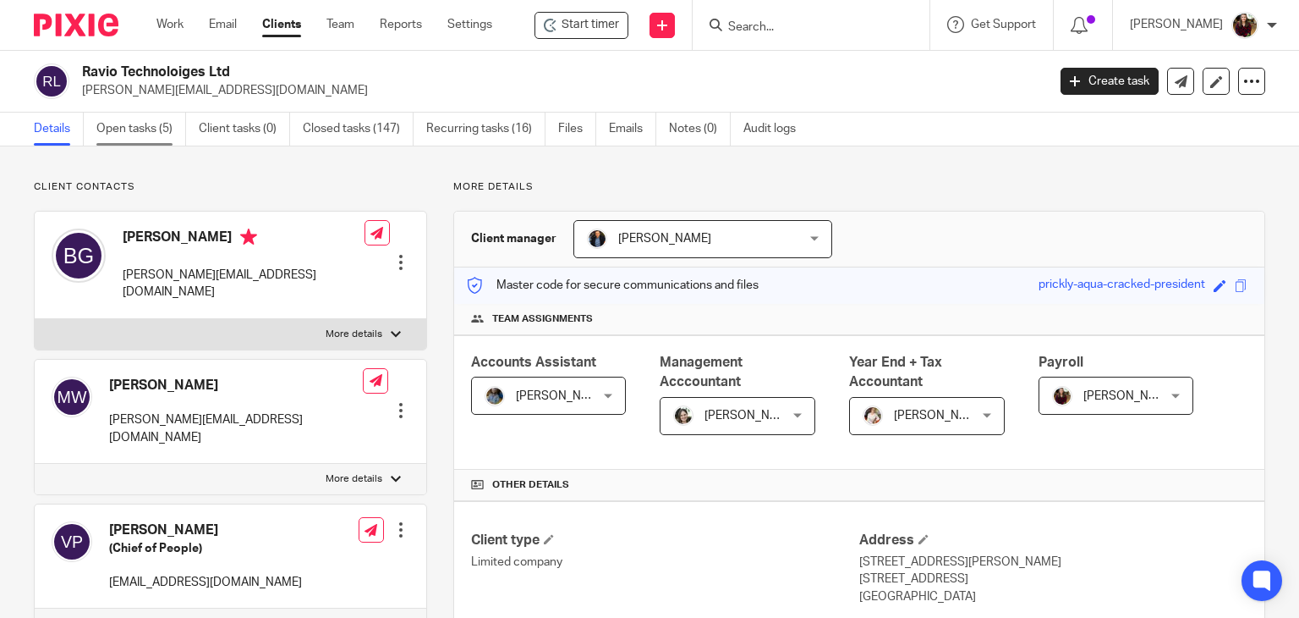
click at [127, 133] on link "Open tasks (5)" at bounding box center [141, 129] width 90 height 33
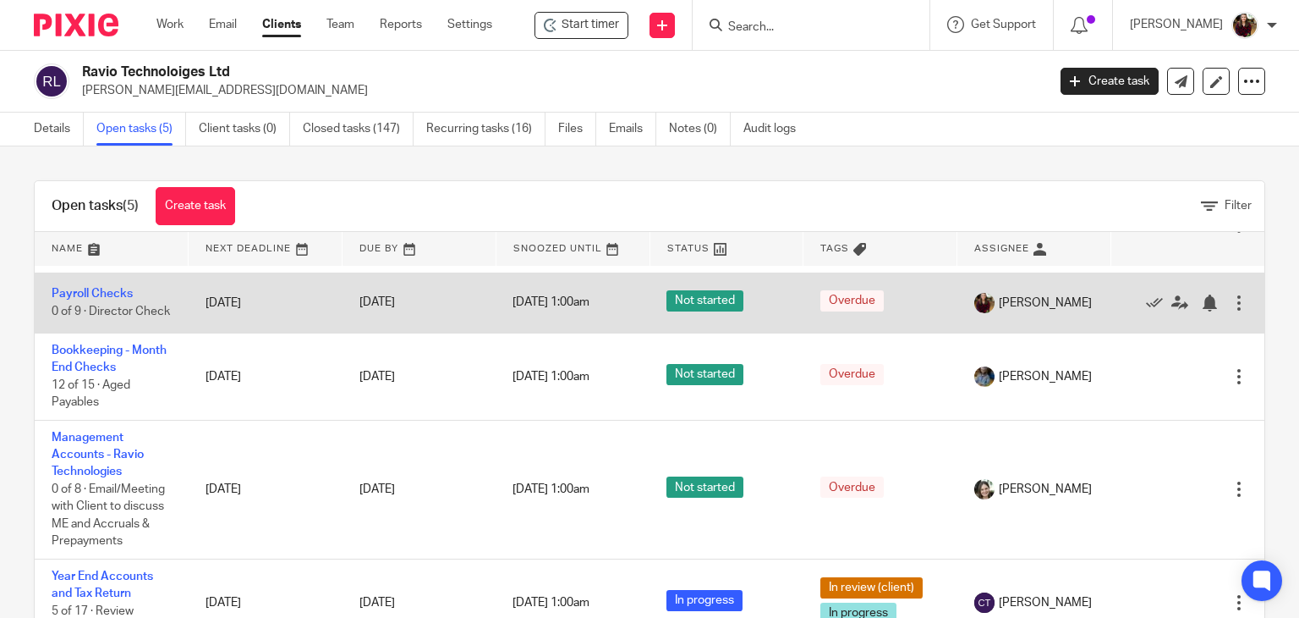
scroll to position [111, 0]
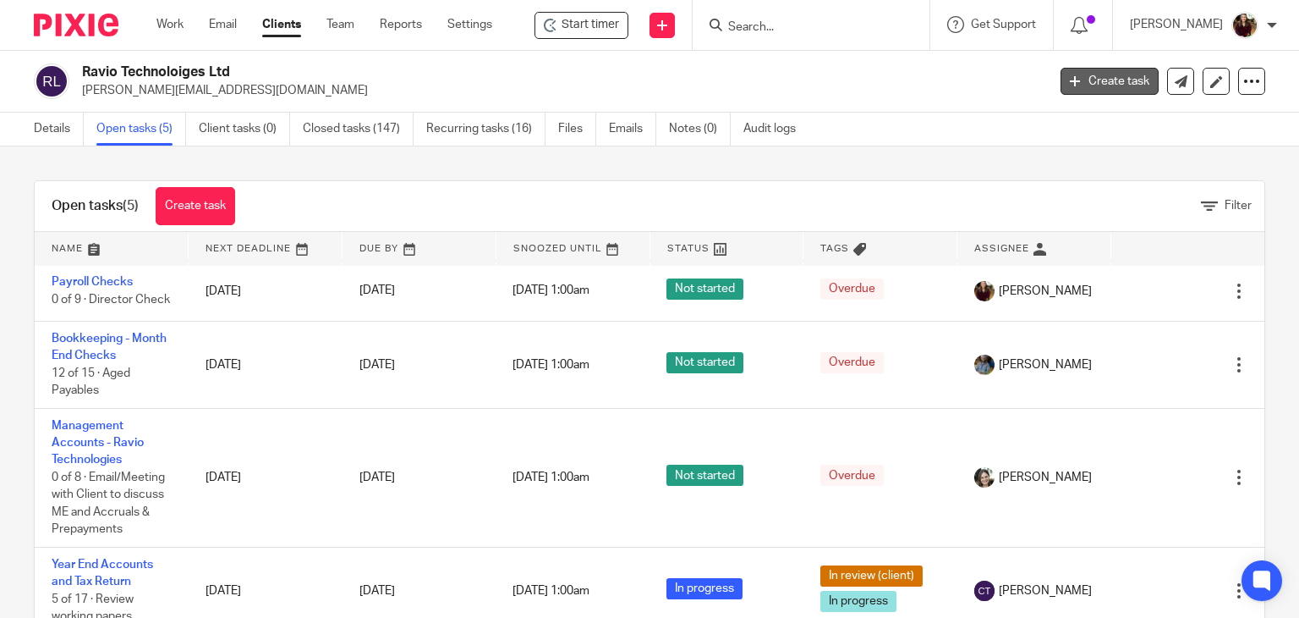
click at [1094, 89] on link "Create task" at bounding box center [1110, 81] width 98 height 27
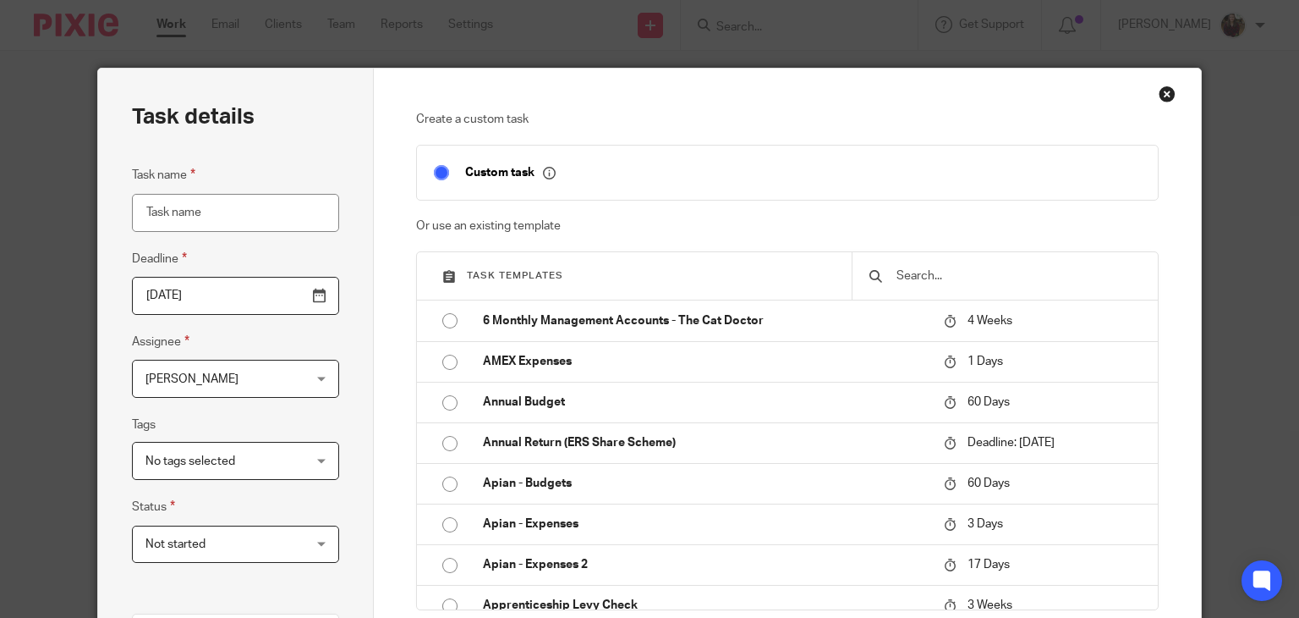
click at [920, 276] on input "text" at bounding box center [1018, 275] width 246 height 19
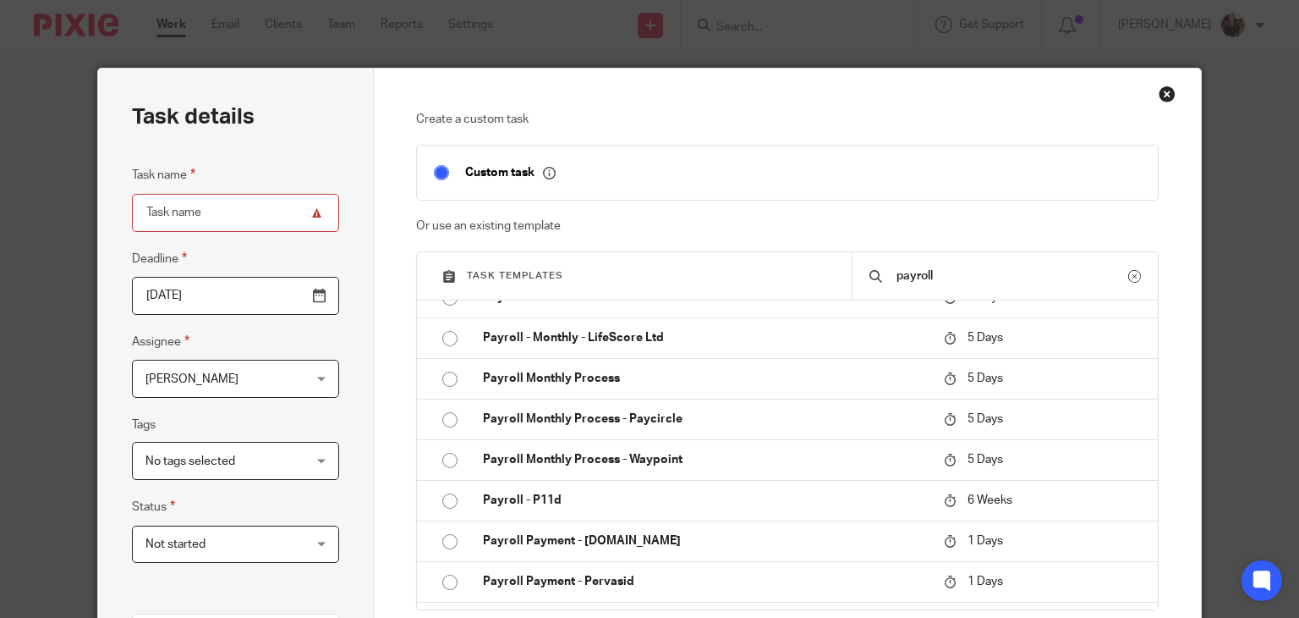
scroll to position [677, 0]
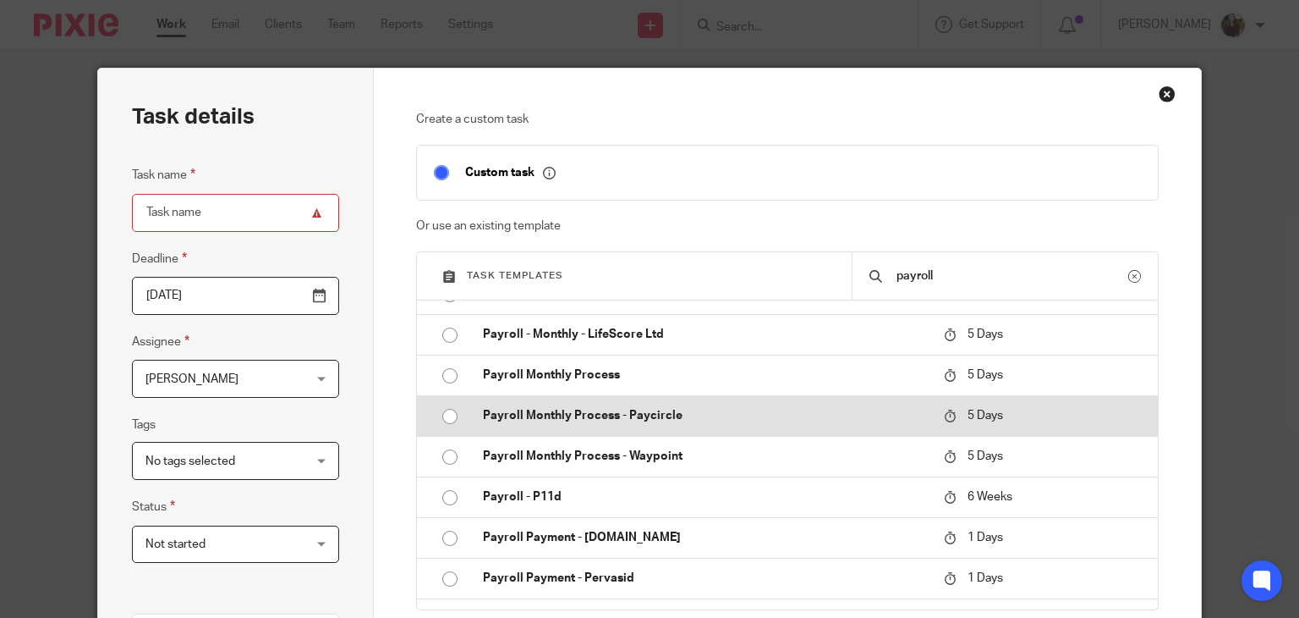
type input "payroll"
click at [657, 417] on p "Payroll Monthly Process - Paycircle" at bounding box center [705, 415] width 444 height 17
type input "2025-08-23"
type input "Payroll Monthly Process - Paycircle"
checkbox input "false"
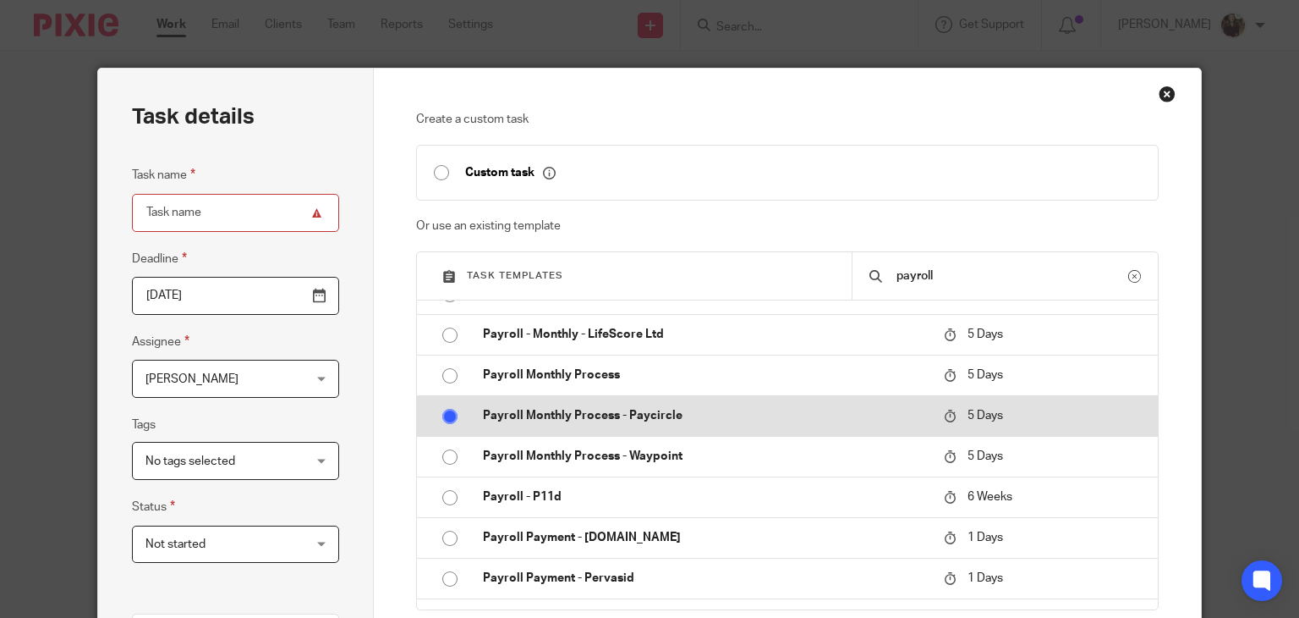
radio input "true"
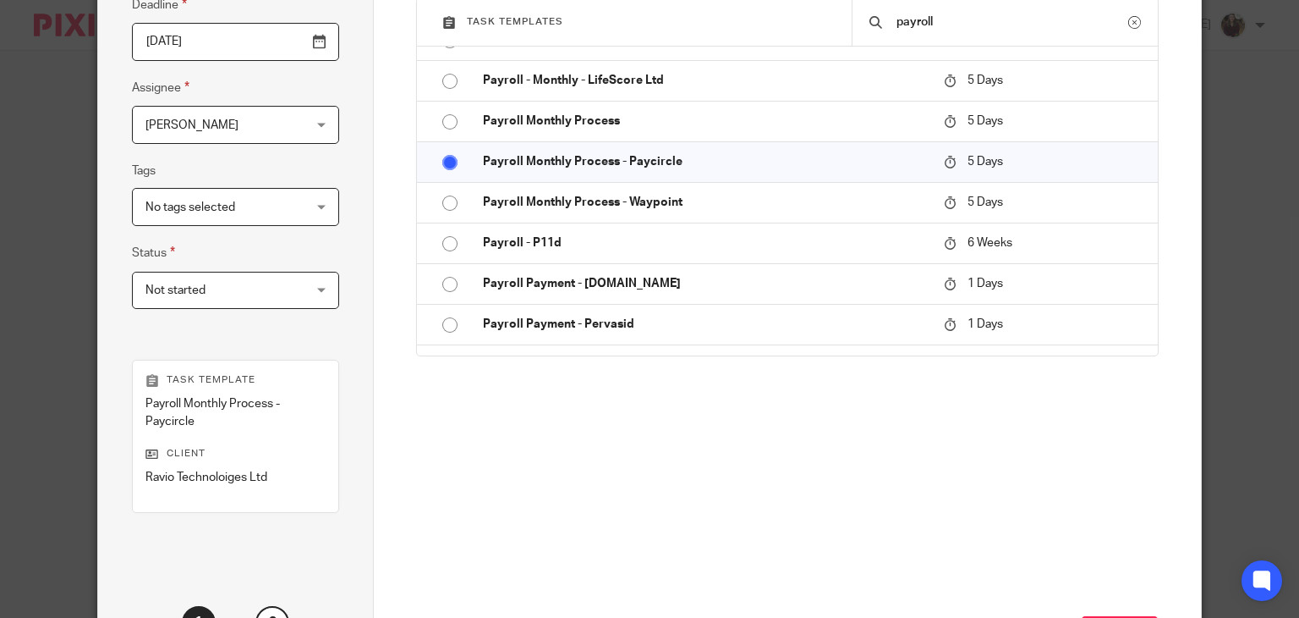
scroll to position [398, 0]
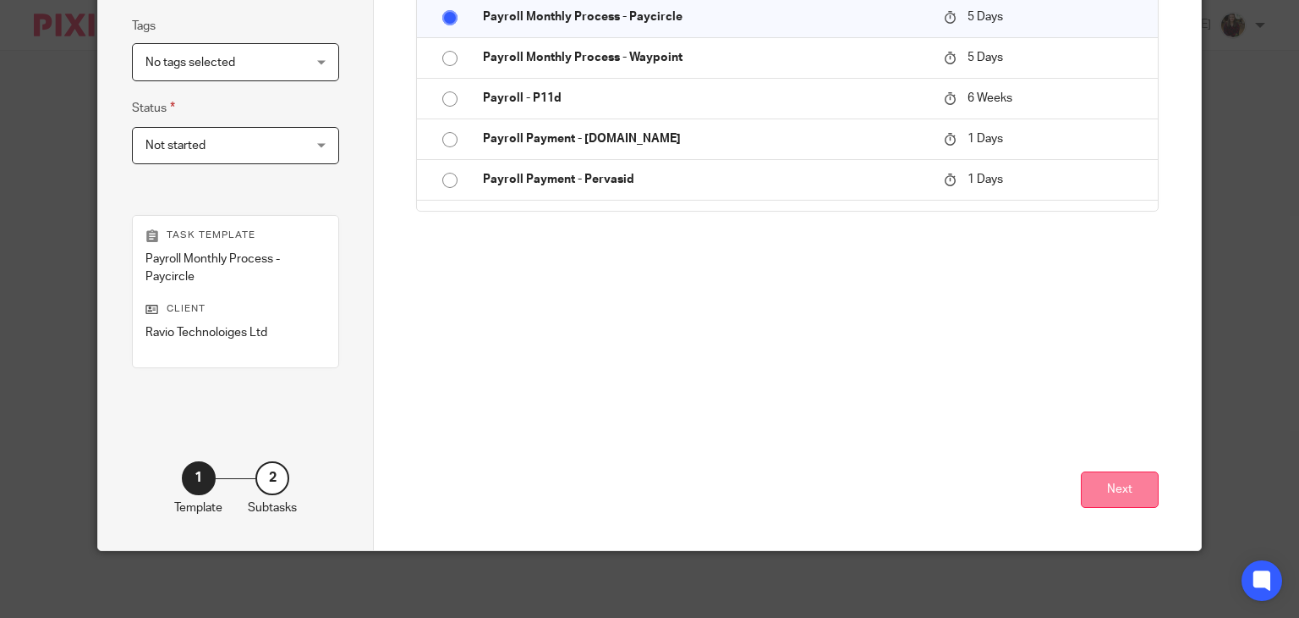
click at [1120, 502] on button "Next" at bounding box center [1120, 489] width 78 height 36
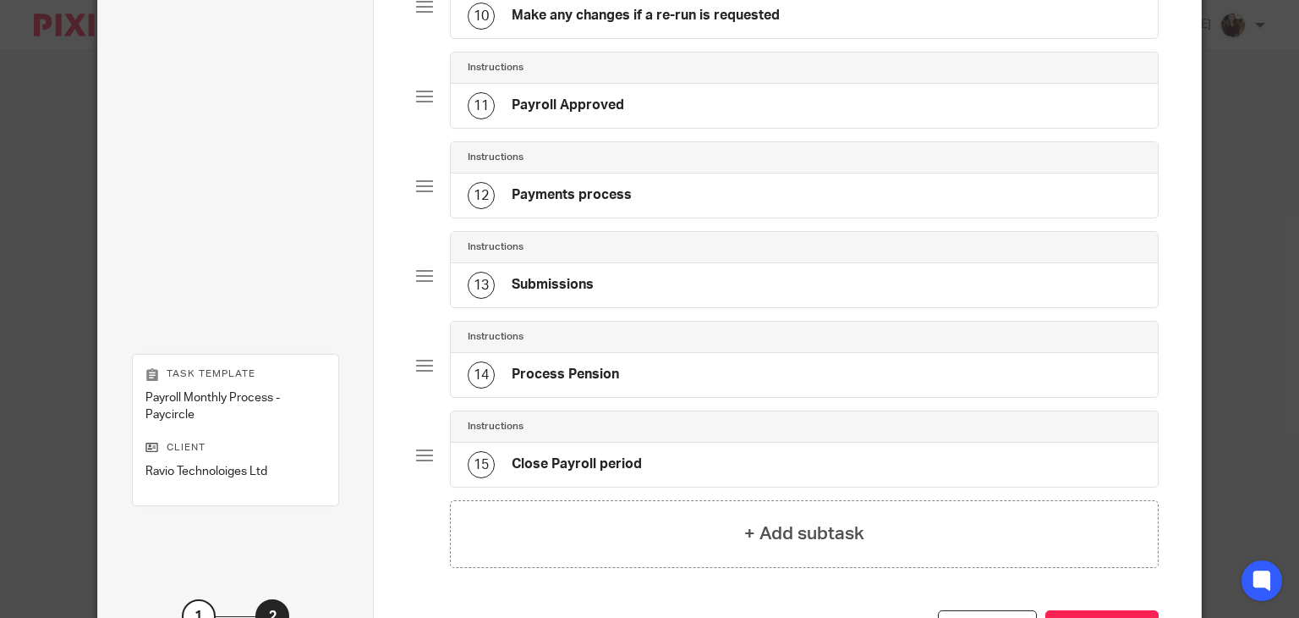
scroll to position [1132, 0]
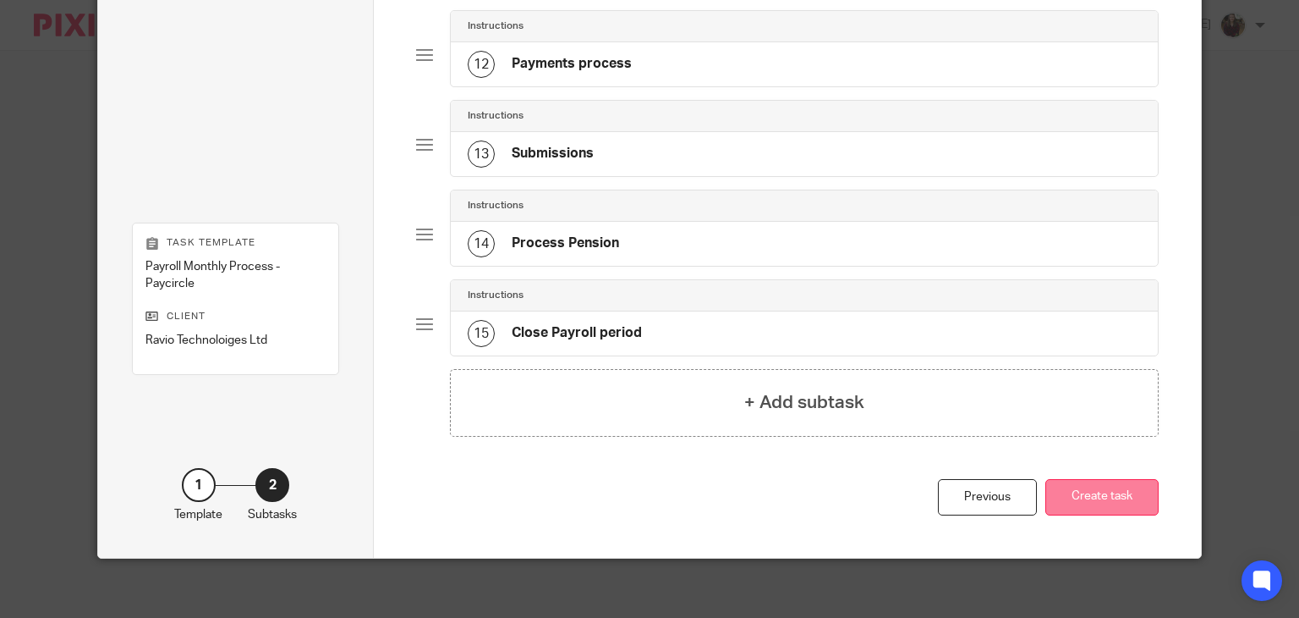
click at [1117, 491] on button "Create task" at bounding box center [1102, 497] width 113 height 36
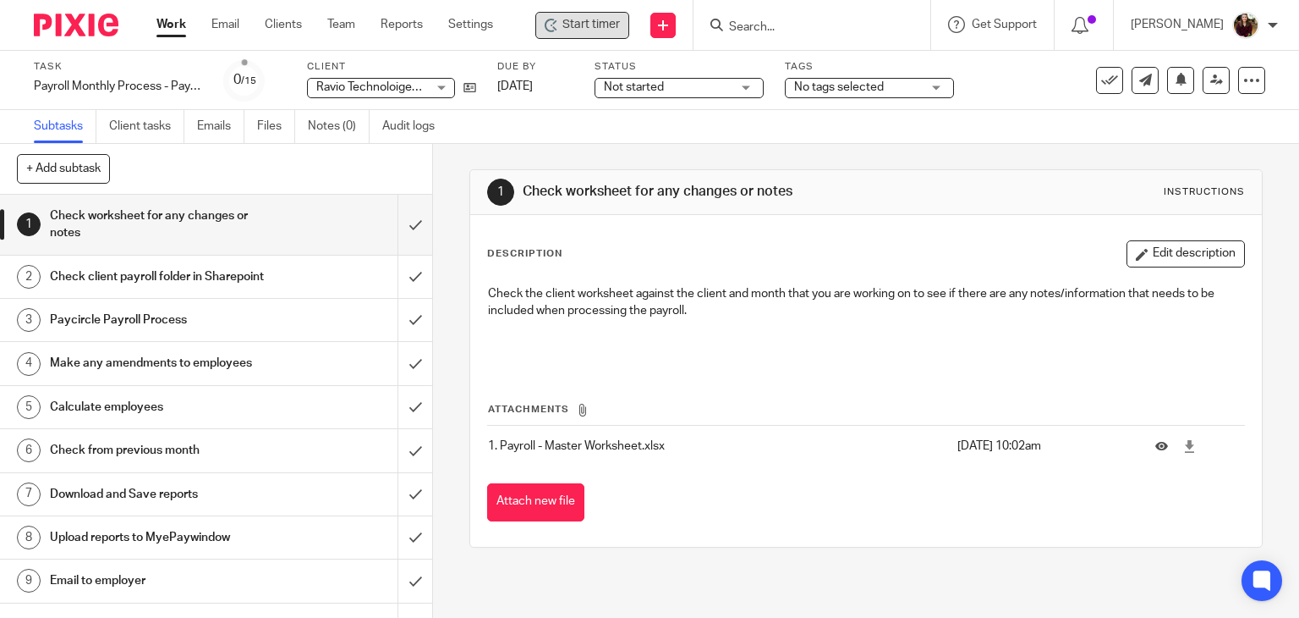
click at [585, 25] on span "Start timer" at bounding box center [592, 25] width 58 height 18
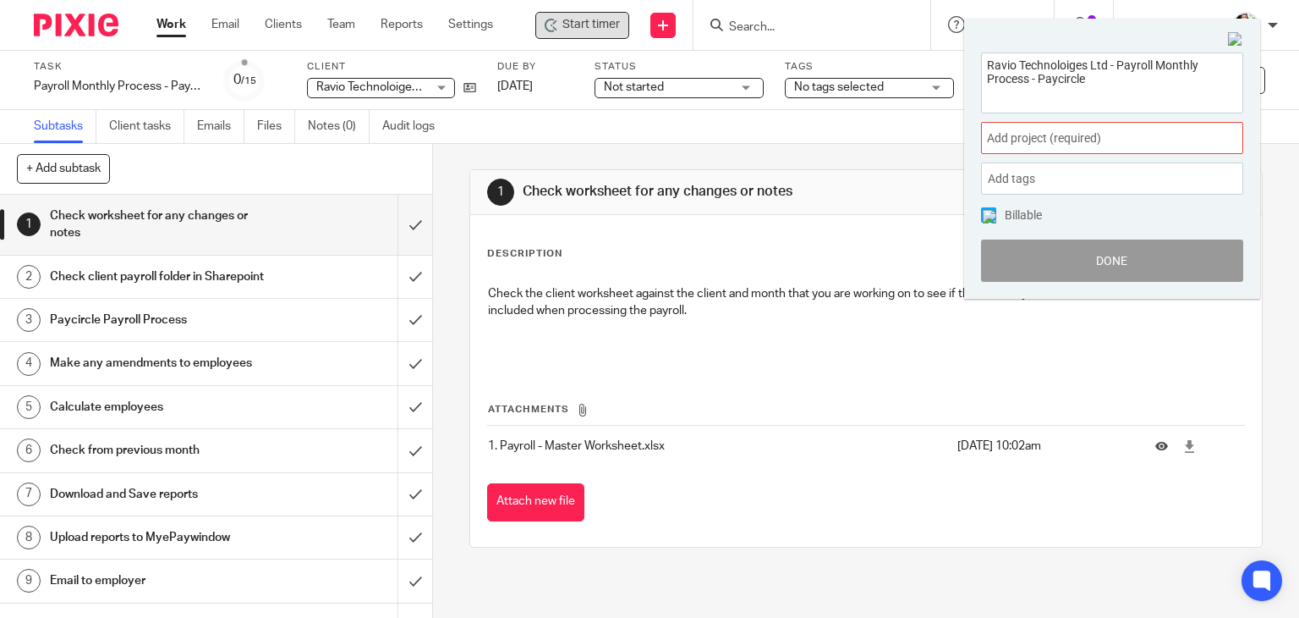
click at [1117, 135] on span "Add project (required) :" at bounding box center [1093, 138] width 213 height 18
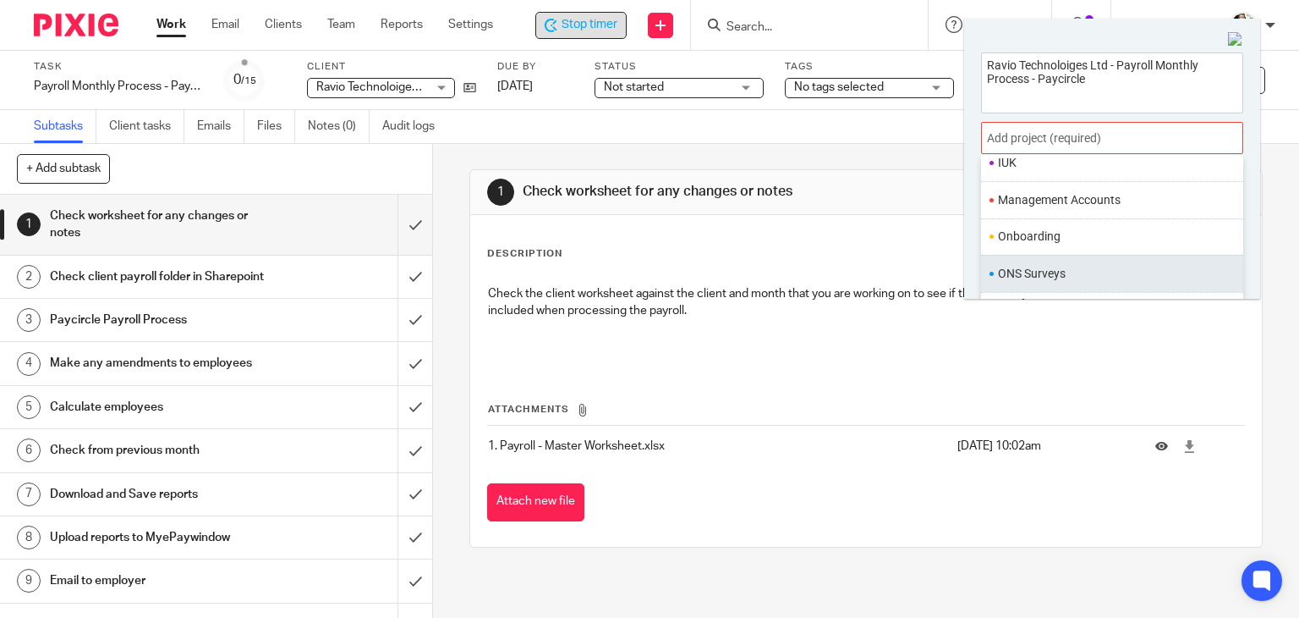
scroll to position [633, 0]
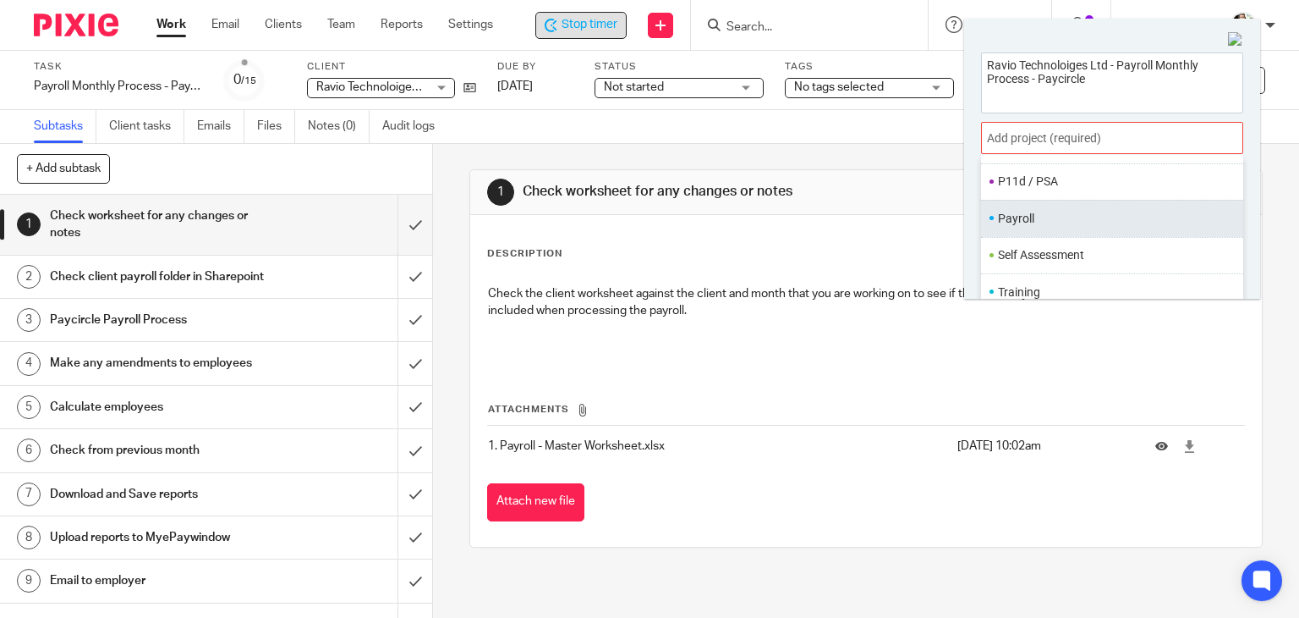
click at [1025, 221] on li "Payroll" at bounding box center [1108, 219] width 221 height 18
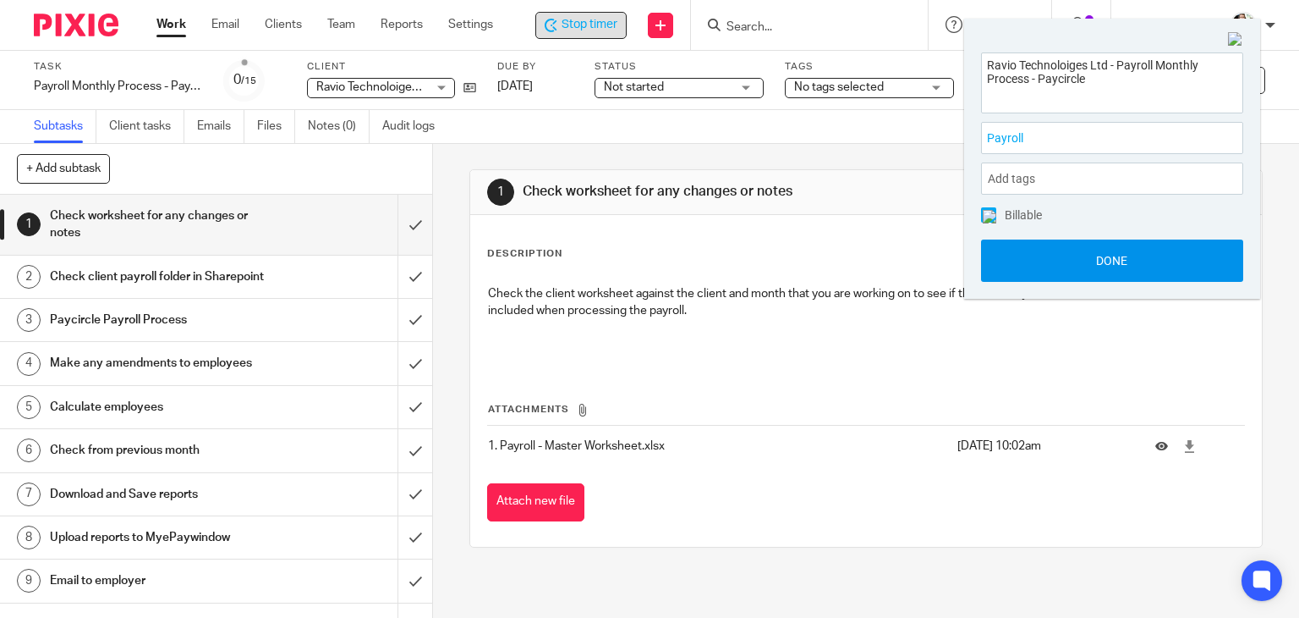
click at [1065, 258] on button "Done" at bounding box center [1112, 260] width 262 height 42
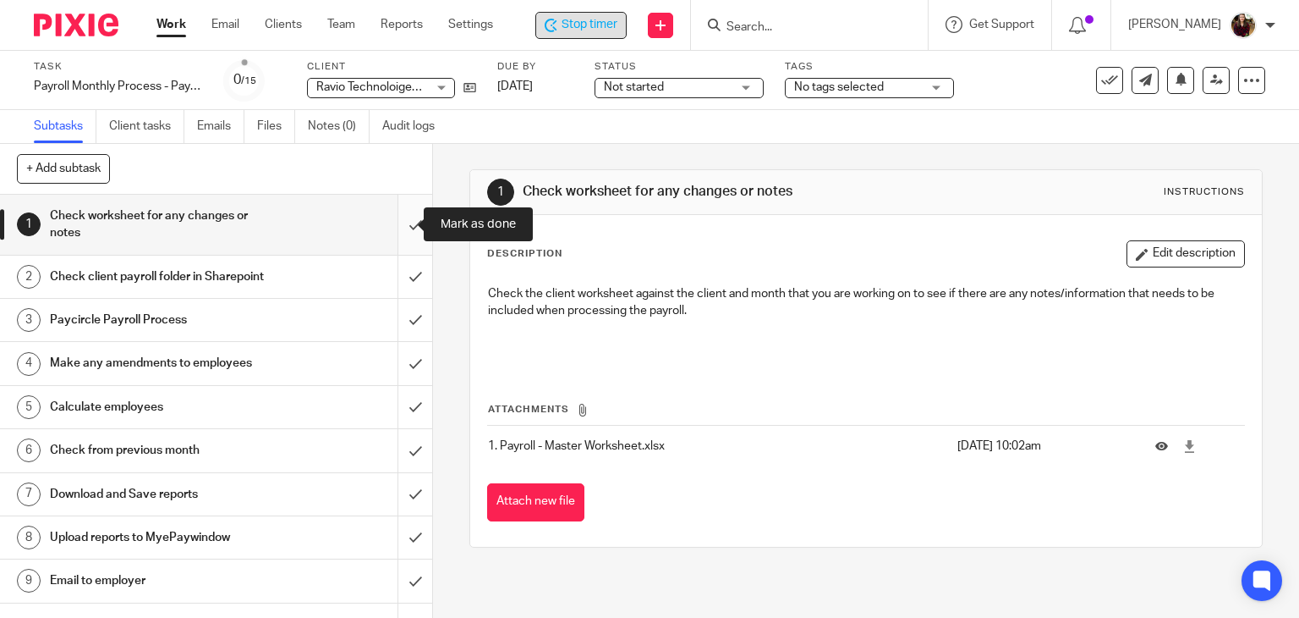
click at [395, 234] on input "submit" at bounding box center [216, 225] width 432 height 60
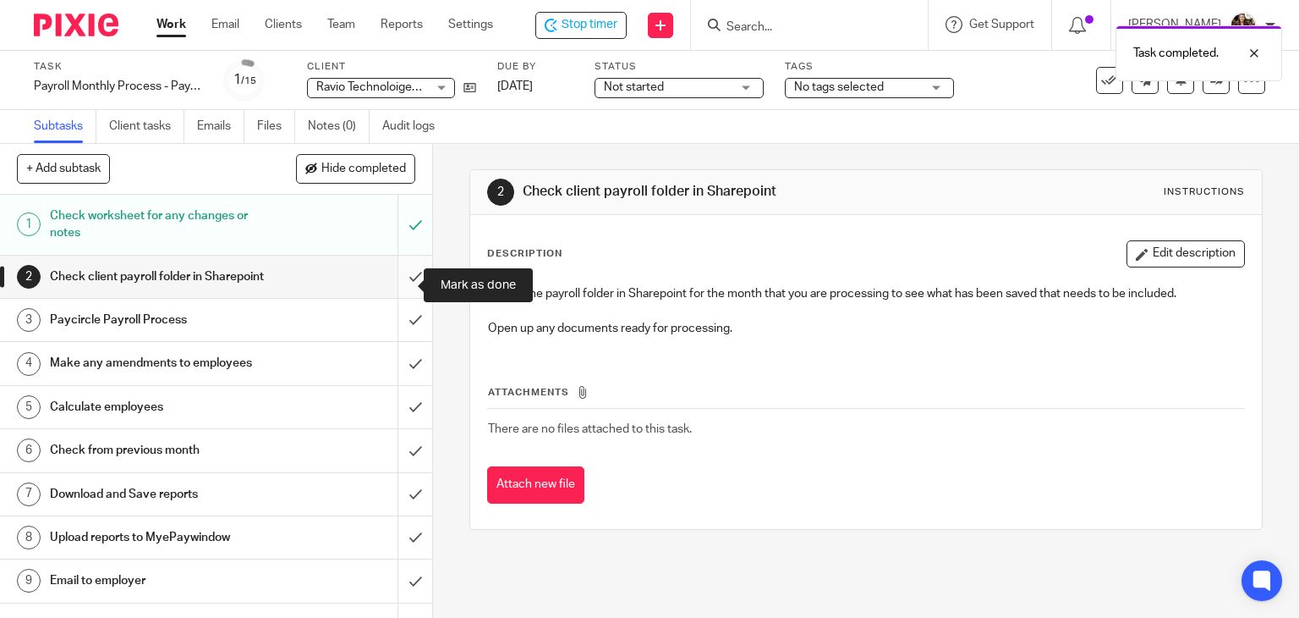
click at [406, 286] on input "submit" at bounding box center [216, 276] width 432 height 42
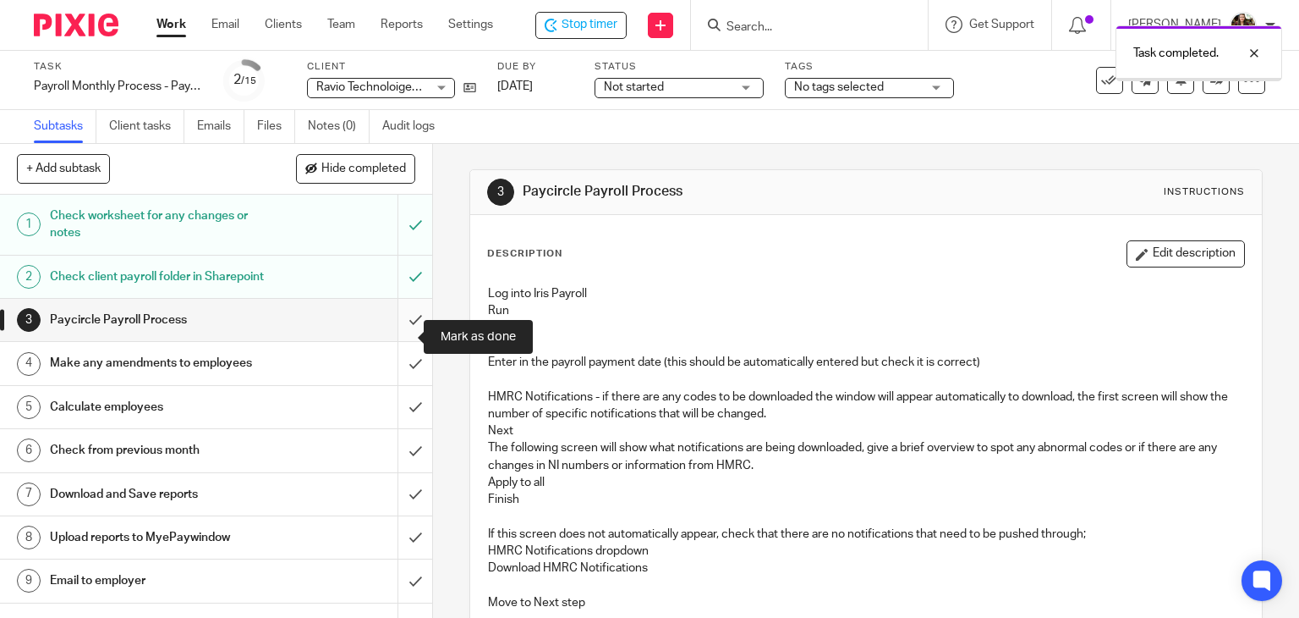
click at [390, 341] on input "submit" at bounding box center [216, 320] width 432 height 42
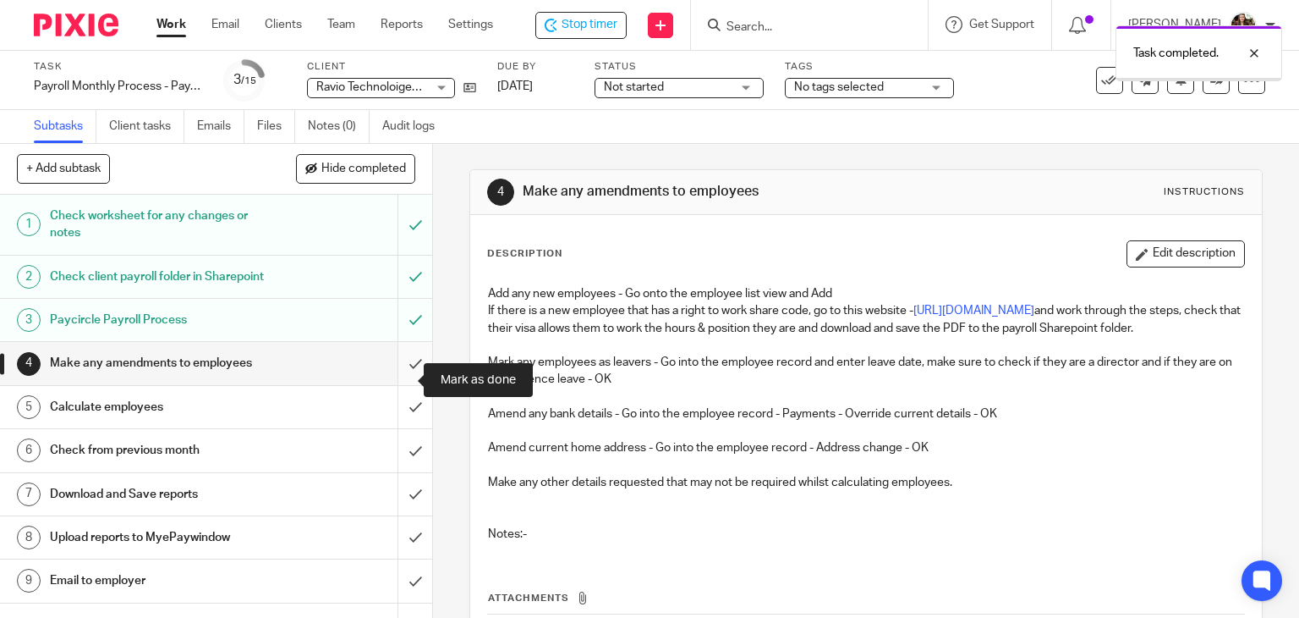
click at [386, 384] on input "submit" at bounding box center [216, 363] width 432 height 42
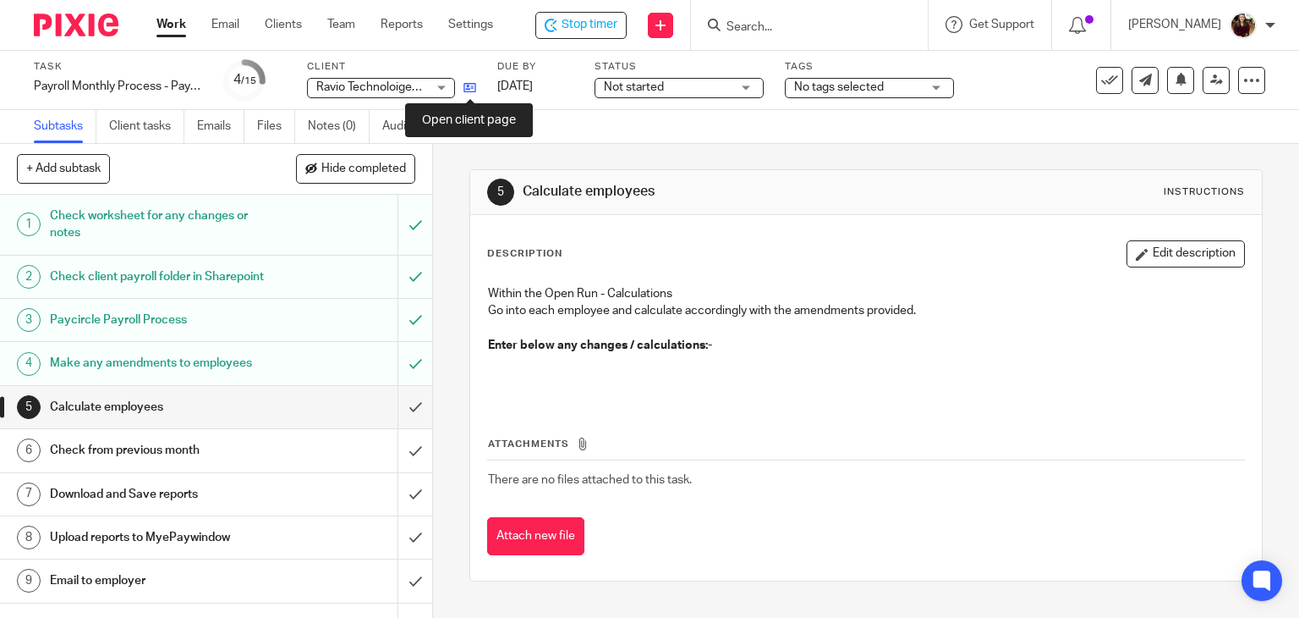
click at [469, 88] on icon at bounding box center [470, 87] width 13 height 13
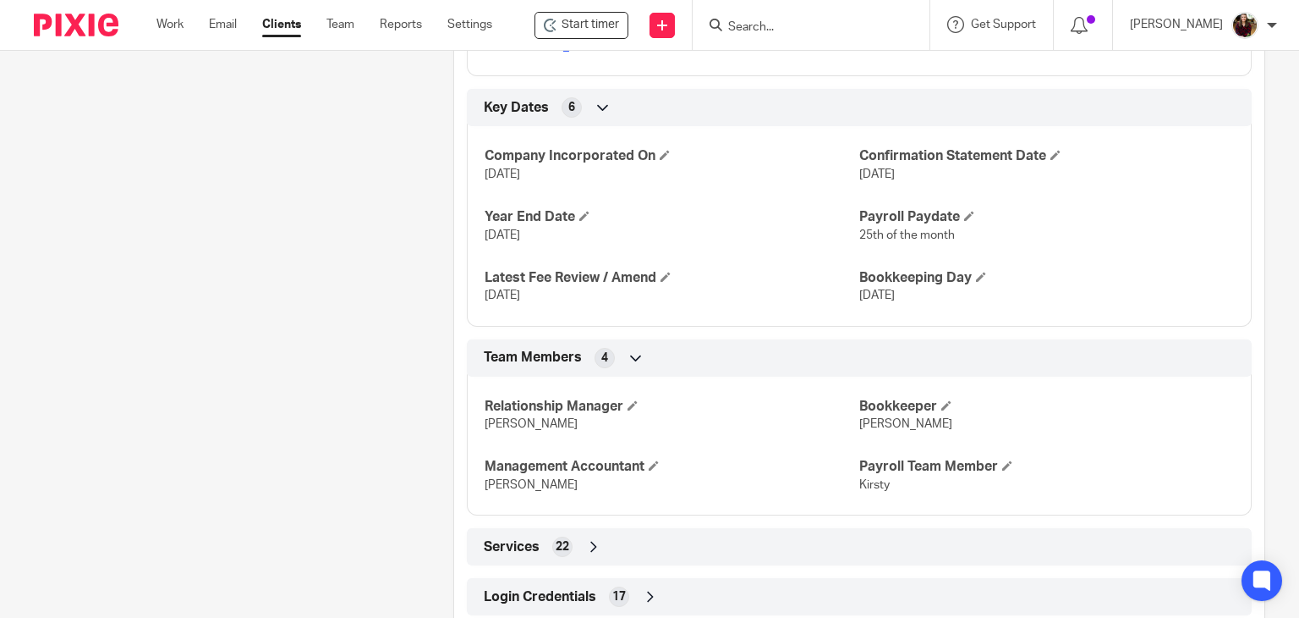
scroll to position [1162, 0]
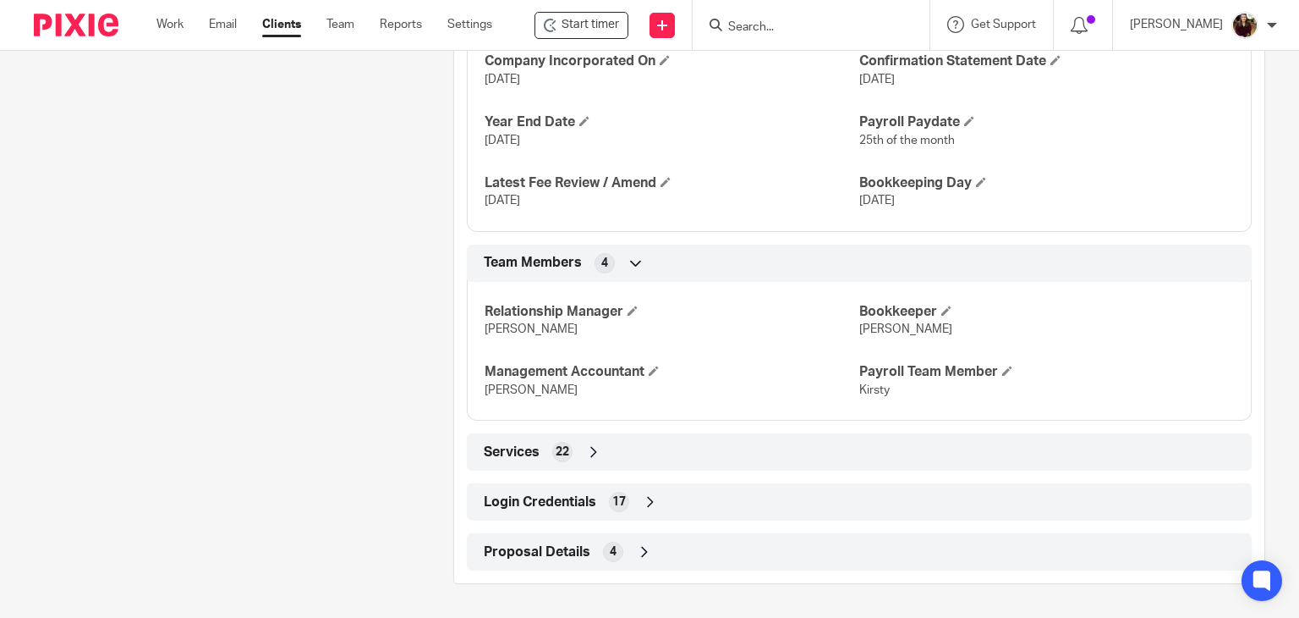
click at [549, 502] on span "Login Credentials" at bounding box center [540, 502] width 113 height 18
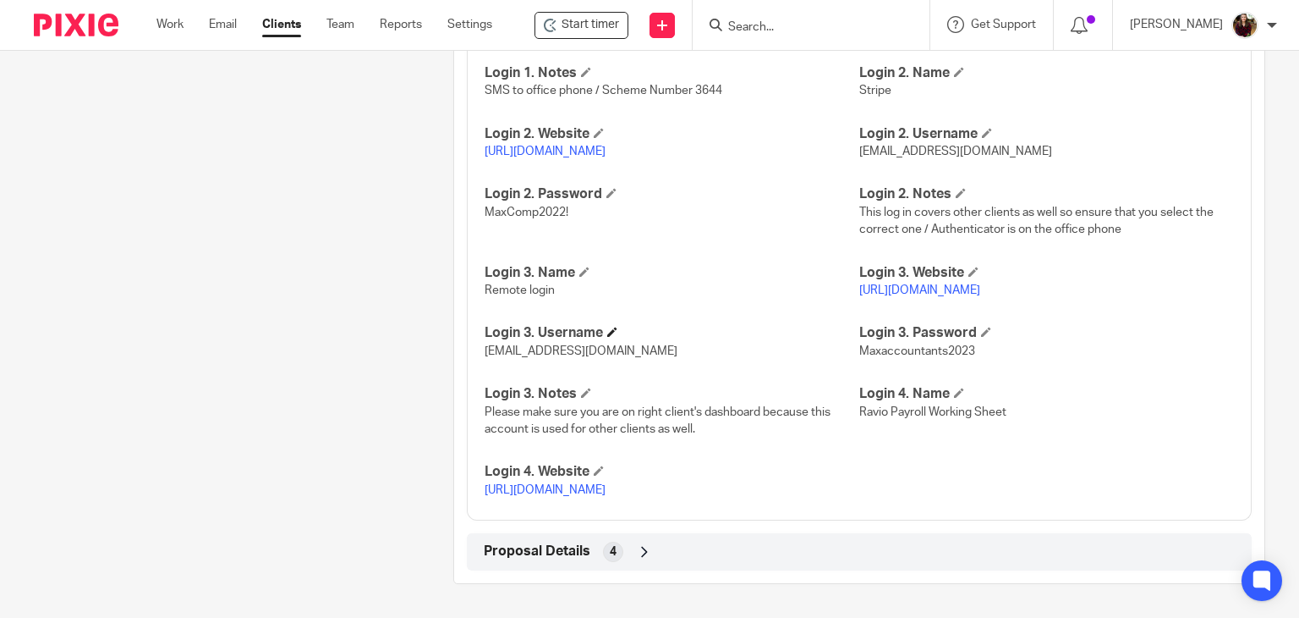
scroll to position [1795, 0]
click at [537, 481] on p "https://docs.google.com/spreadsheets/d/1MmGupC6uz4GF4Mm7BsAphGnm9OQlUj2A-Ou5aw5…" at bounding box center [672, 489] width 375 height 17
click at [535, 484] on link "https://docs.google.com/spreadsheets/d/1MmGupC6uz4GF4Mm7BsAphGnm9OQlUj2A-Ou5aw5…" at bounding box center [545, 490] width 121 height 12
